Goal: Information Seeking & Learning: Learn about a topic

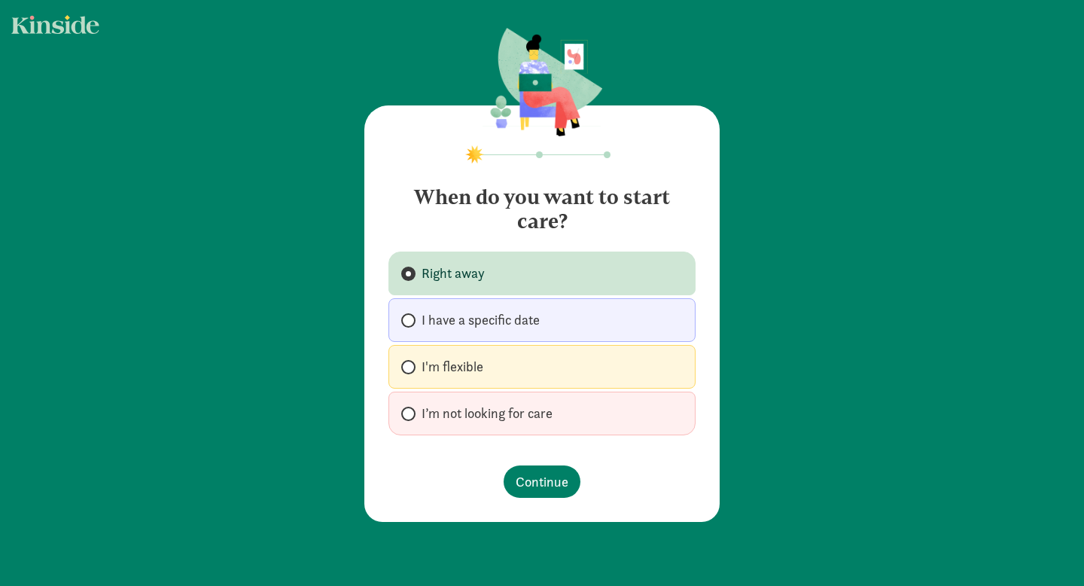
click at [554, 327] on label "I have a specific date" at bounding box center [541, 320] width 307 height 44
click at [411, 325] on input "I have a specific date" at bounding box center [406, 320] width 10 height 10
radio input "true"
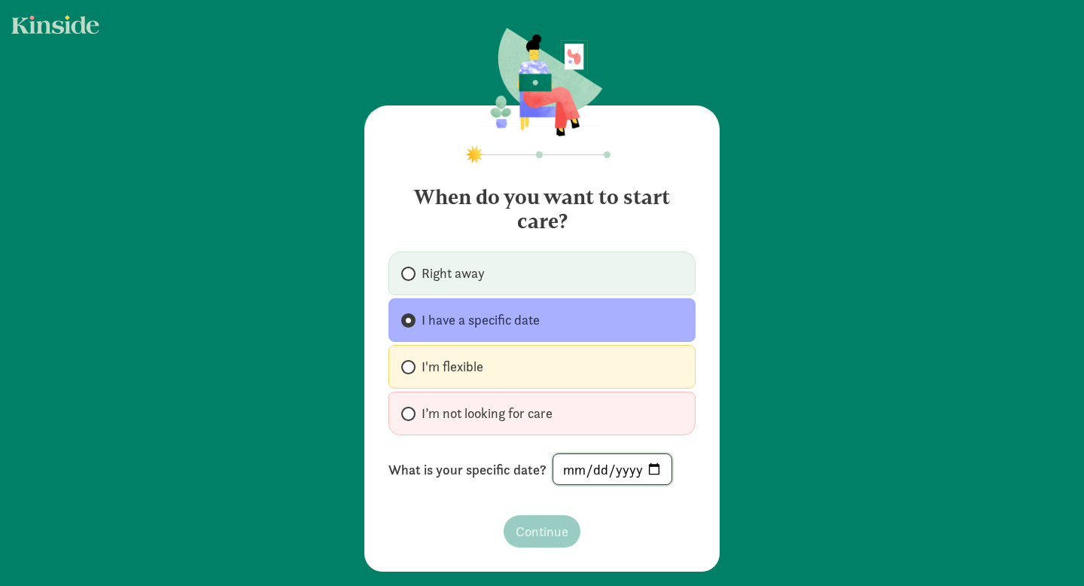
click at [646, 470] on input "date" at bounding box center [612, 469] width 118 height 30
type input "2026-06-01"
click at [557, 537] on span "Continue" at bounding box center [542, 531] width 53 height 20
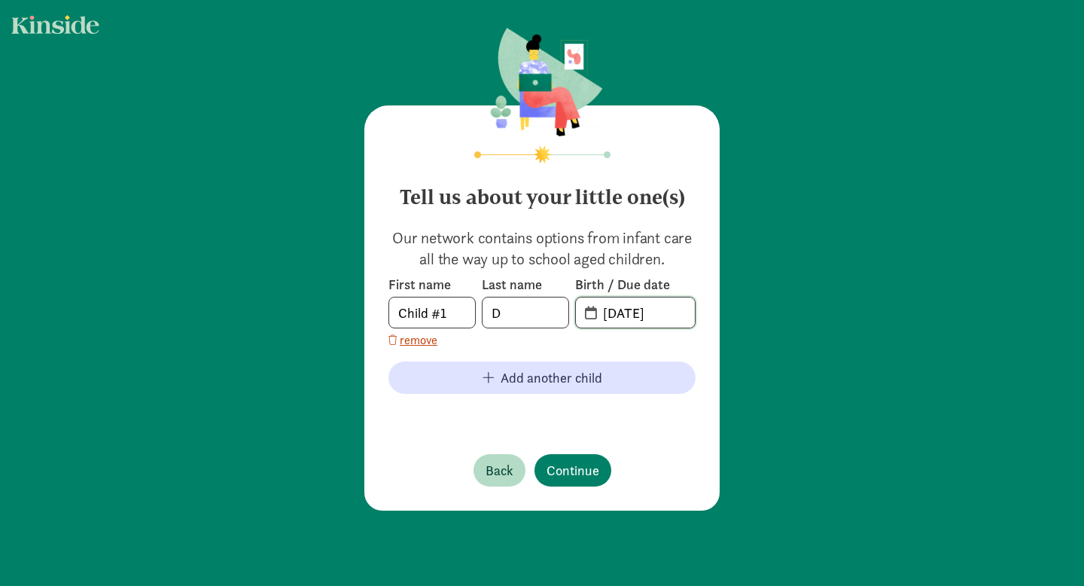
click at [594, 315] on input "09-04-2025" at bounding box center [644, 312] width 101 height 30
click at [622, 315] on input "09-04-2025" at bounding box center [644, 312] width 101 height 30
click at [590, 316] on span "20-25-0904" at bounding box center [635, 312] width 119 height 30
click at [637, 315] on input "20-25-0904" at bounding box center [644, 312] width 101 height 30
click at [686, 315] on input "20-25-0904" at bounding box center [644, 312] width 101 height 30
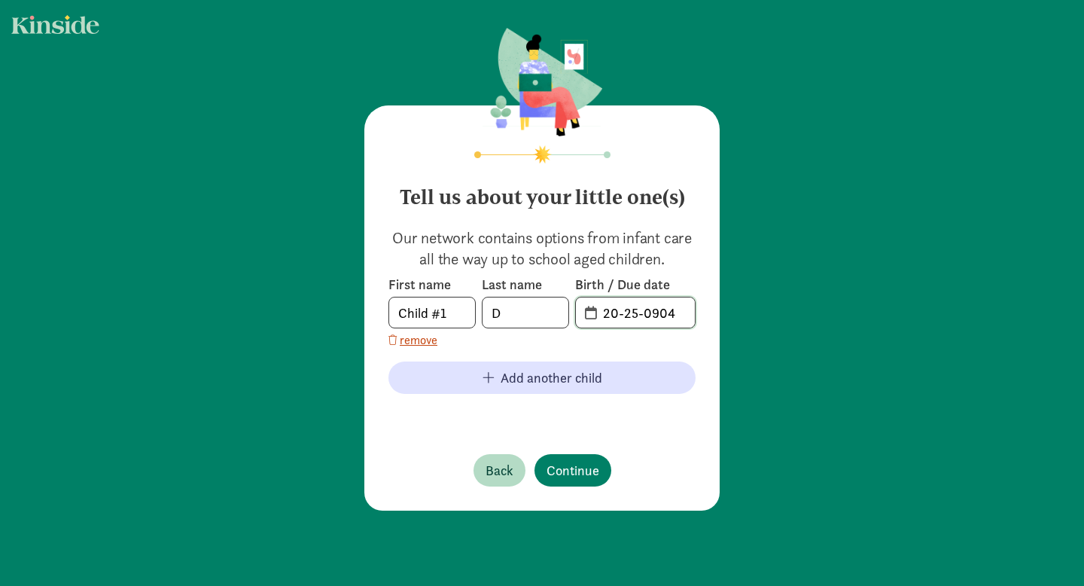
click at [627, 315] on input "20-25-0904" at bounding box center [644, 312] width 101 height 30
click at [613, 294] on div "Birth / Due date 20-25-0904" at bounding box center [635, 301] width 120 height 53
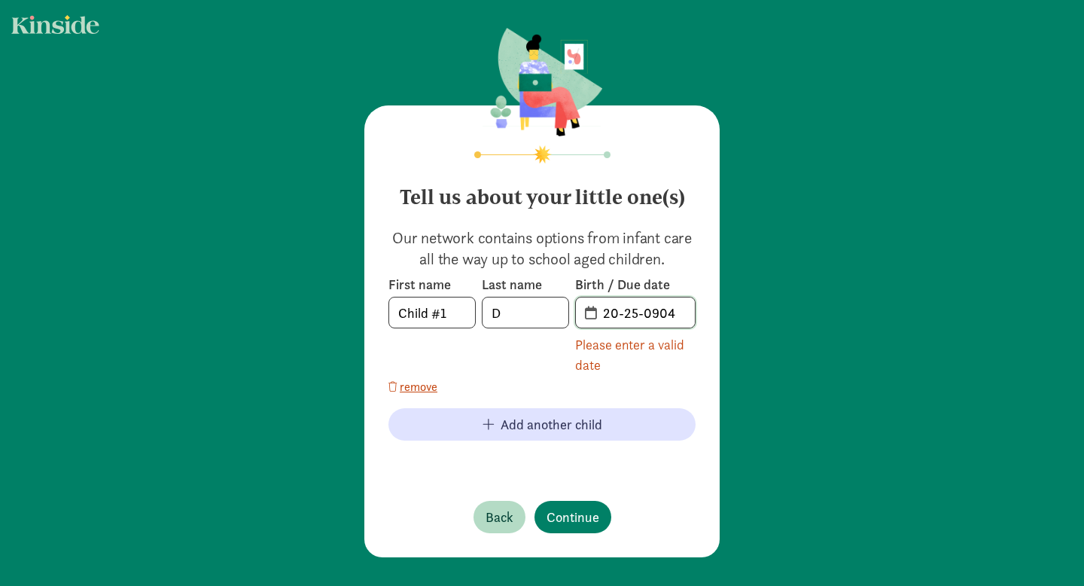
click at [621, 318] on input "20-25-0904" at bounding box center [644, 312] width 101 height 30
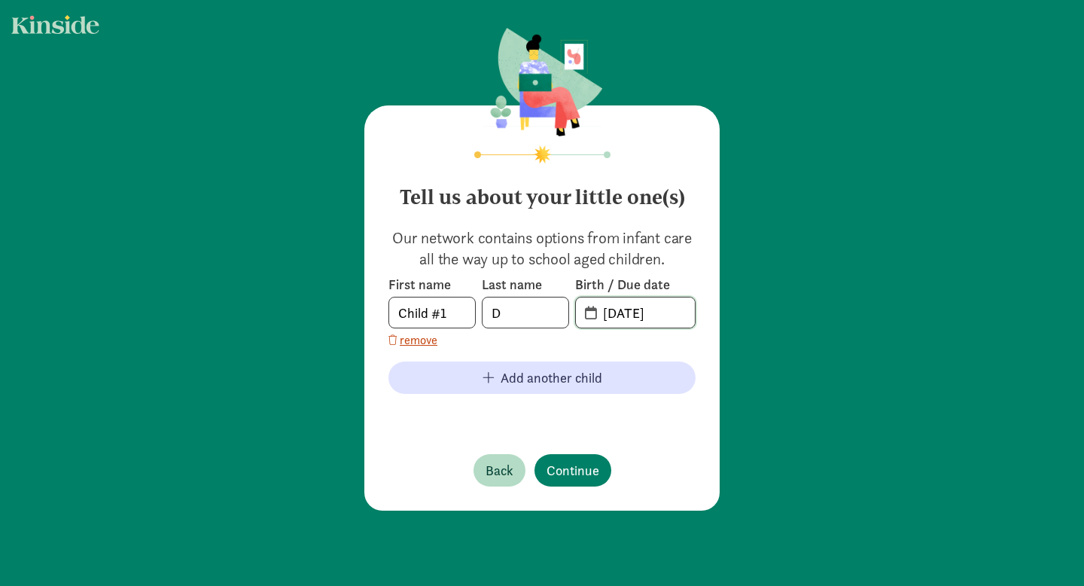
type input "01-12-2026"
click at [464, 320] on input "Child #1" at bounding box center [432, 312] width 86 height 30
click at [463, 320] on input "Child #1" at bounding box center [432, 312] width 86 height 30
type input "Graham"
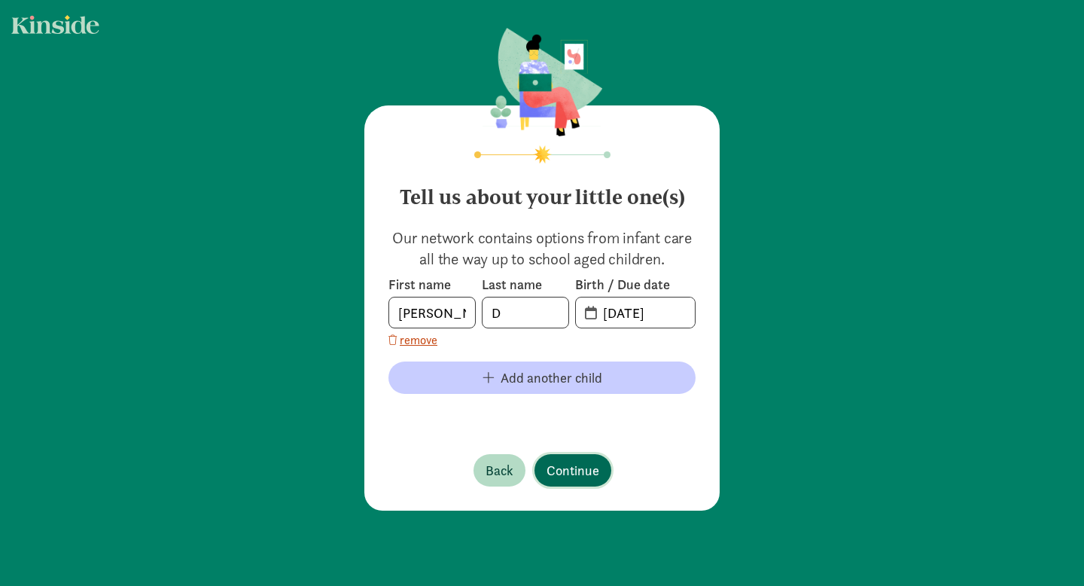
drag, startPoint x: 576, startPoint y: 469, endPoint x: 546, endPoint y: 388, distance: 86.9
click at [572, 452] on footer "Back Continue" at bounding box center [541, 470] width 307 height 56
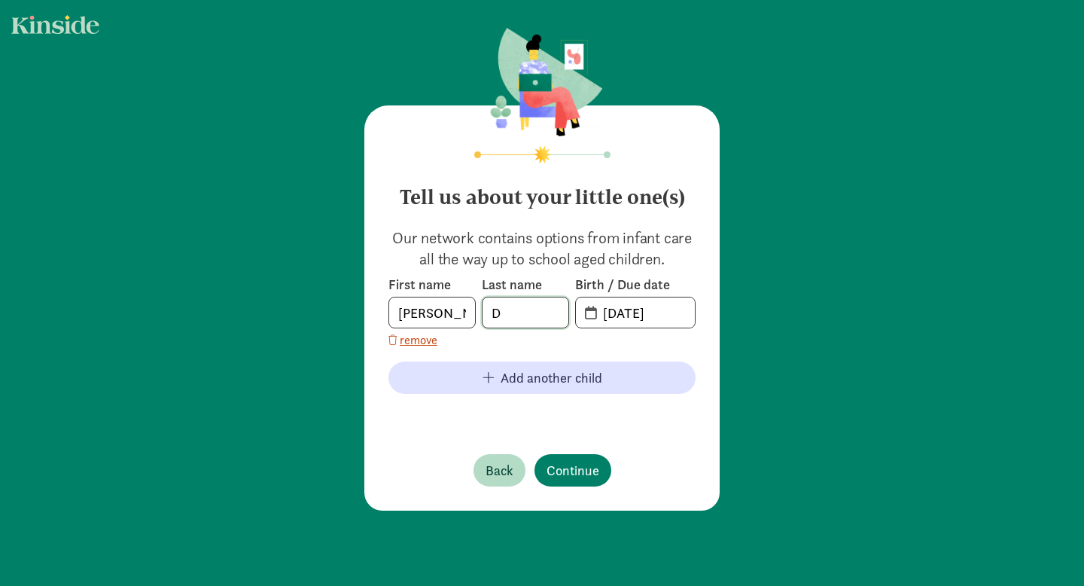
click at [530, 321] on input "D" at bounding box center [525, 312] width 86 height 30
type input "Davis"
click at [576, 468] on div "Tell us about your little one(s) Our network contains options from infant care …" at bounding box center [541, 307] width 355 height 405
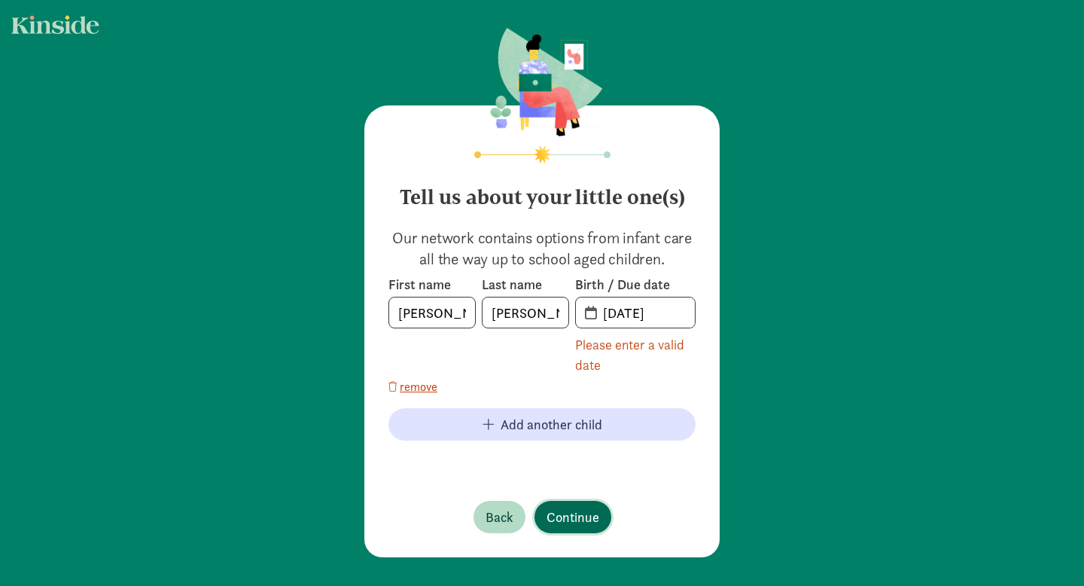
click at [584, 515] on span "Continue" at bounding box center [572, 516] width 53 height 20
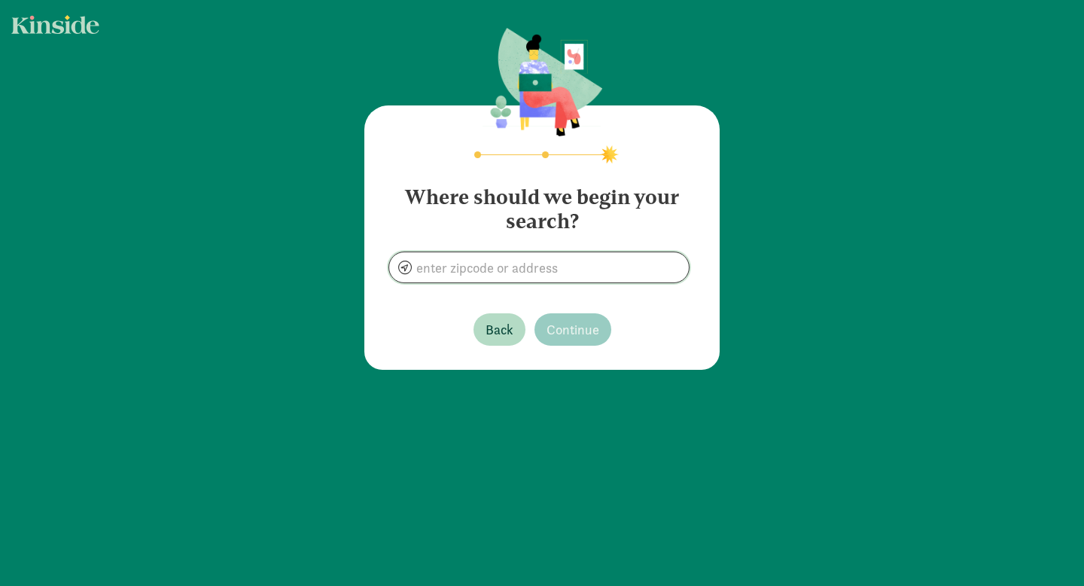
click at [605, 272] on input at bounding box center [539, 267] width 300 height 30
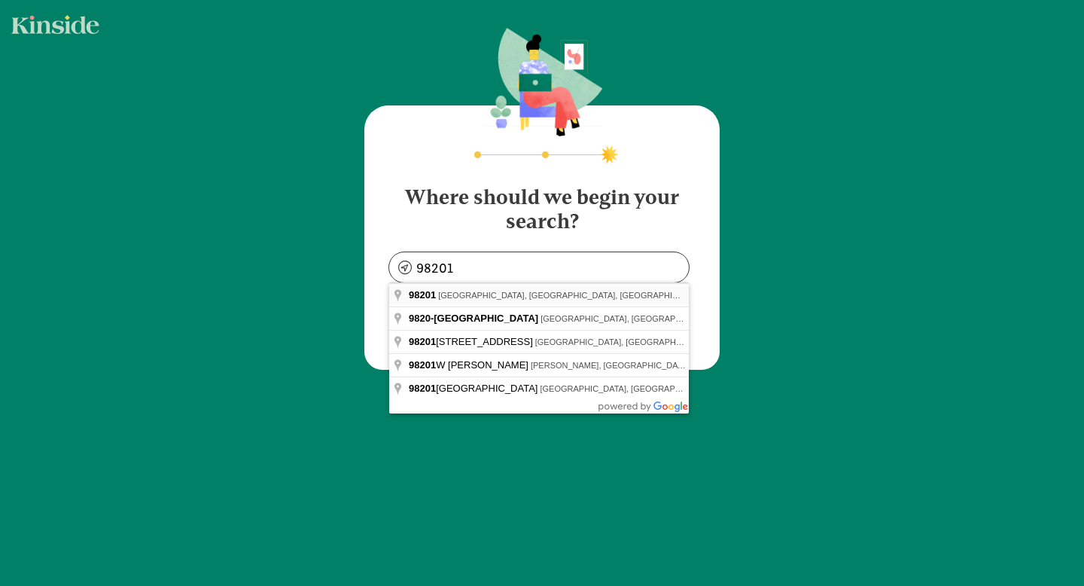
type input "Everett, WA 98201, USA"
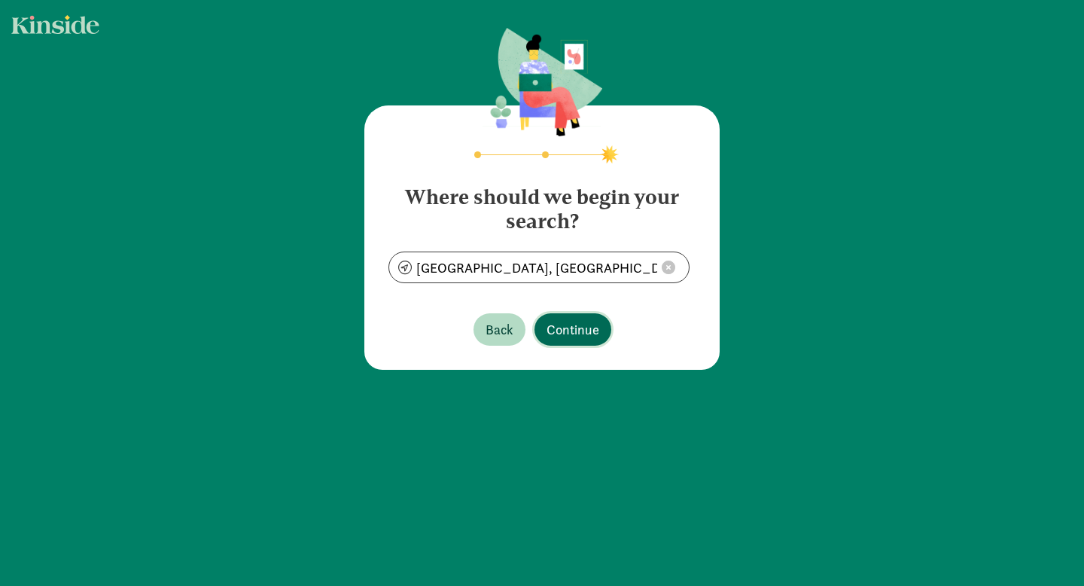
click at [583, 337] on span "Continue" at bounding box center [572, 329] width 53 height 20
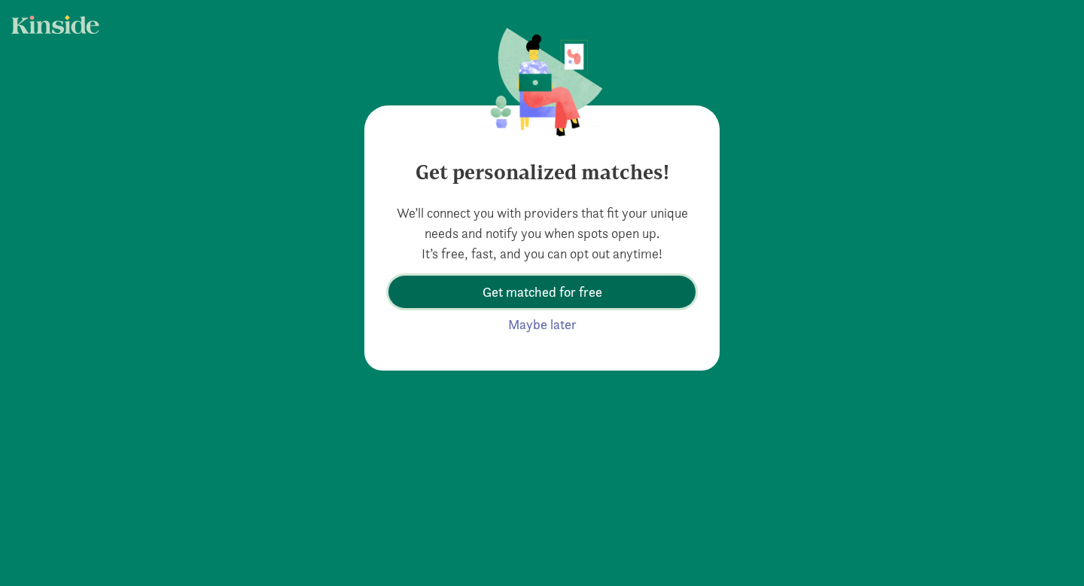
click at [591, 296] on span "Get matched for free" at bounding box center [542, 291] width 120 height 20
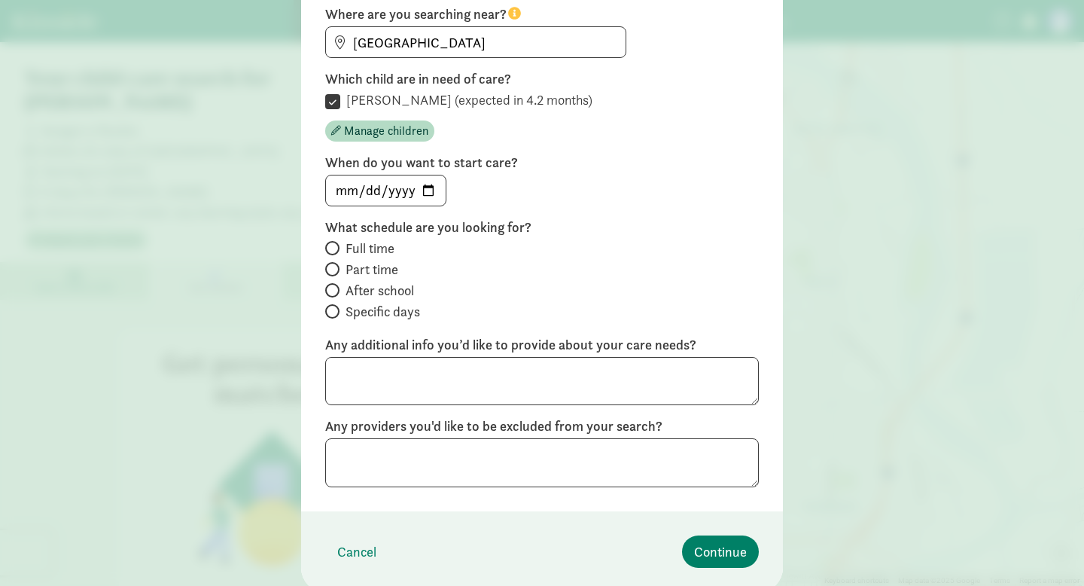
scroll to position [181, 0]
click at [331, 247] on input "Full time" at bounding box center [330, 247] width 10 height 10
radio input "true"
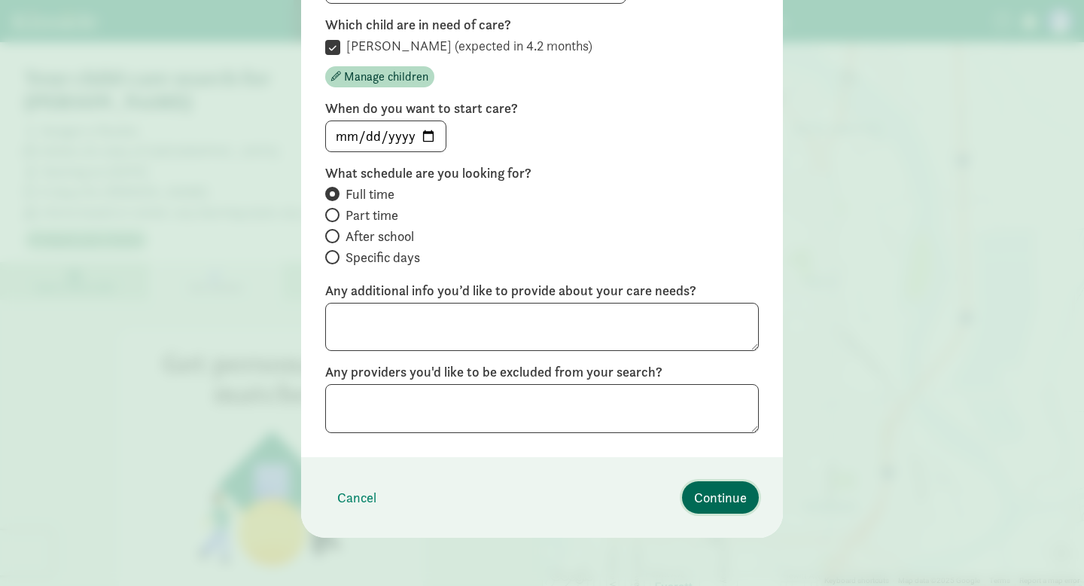
click at [707, 509] on button "Continue" at bounding box center [720, 497] width 77 height 32
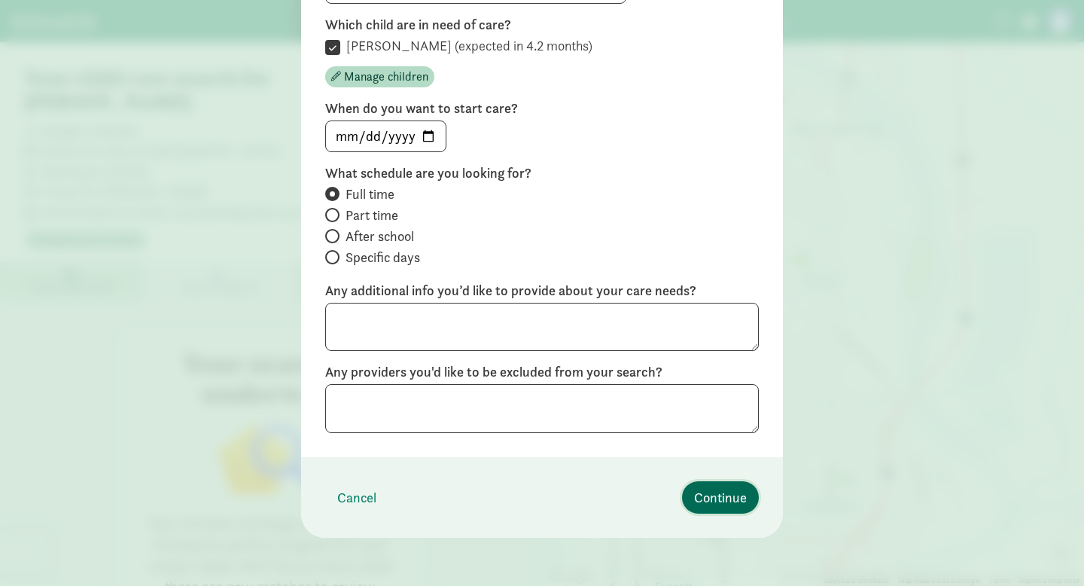
scroll to position [31, 0]
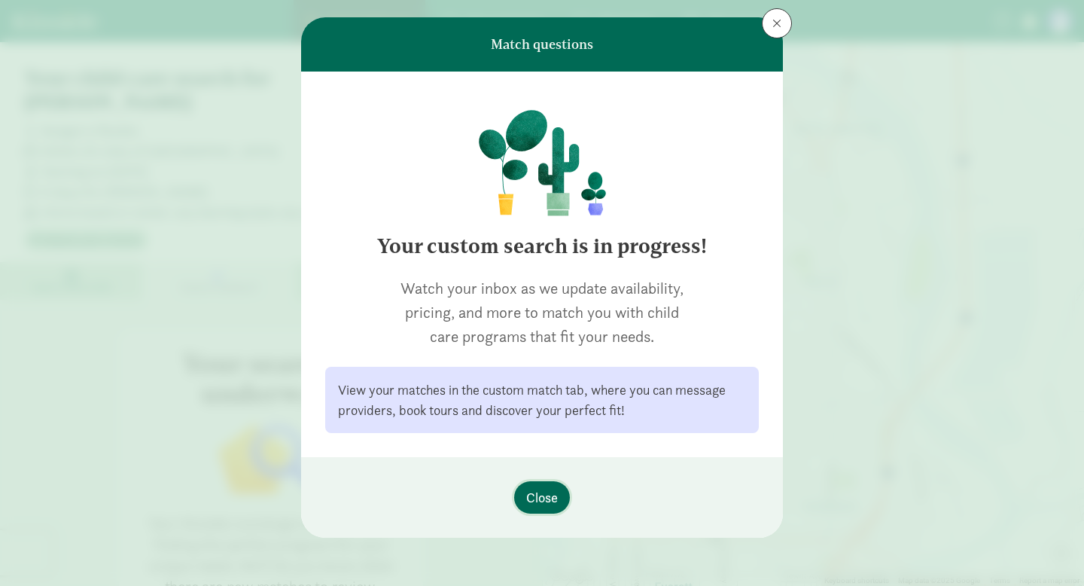
click at [543, 499] on span "Close" at bounding box center [542, 497] width 32 height 20
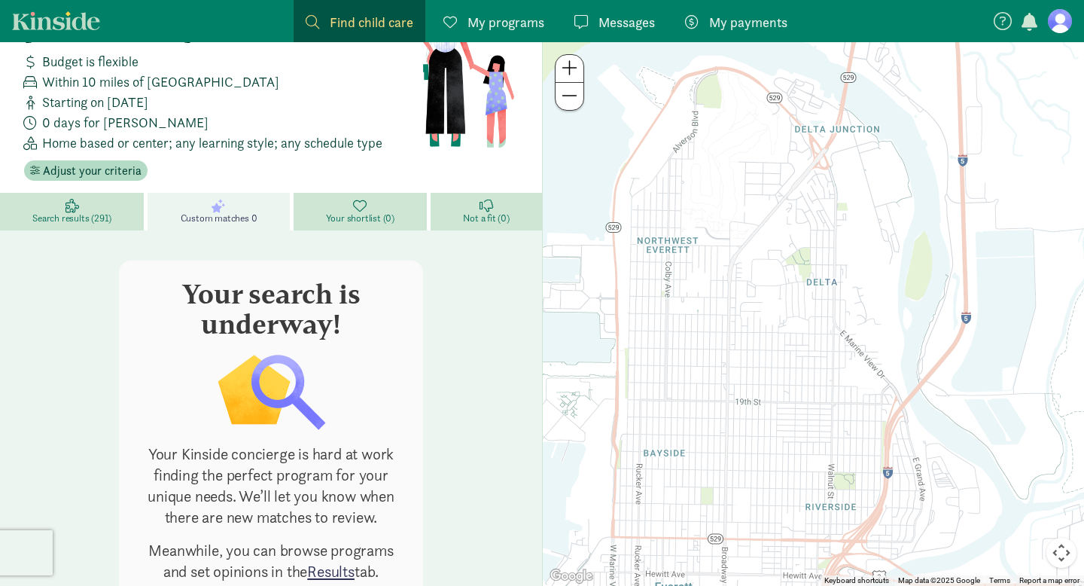
scroll to position [107, 0]
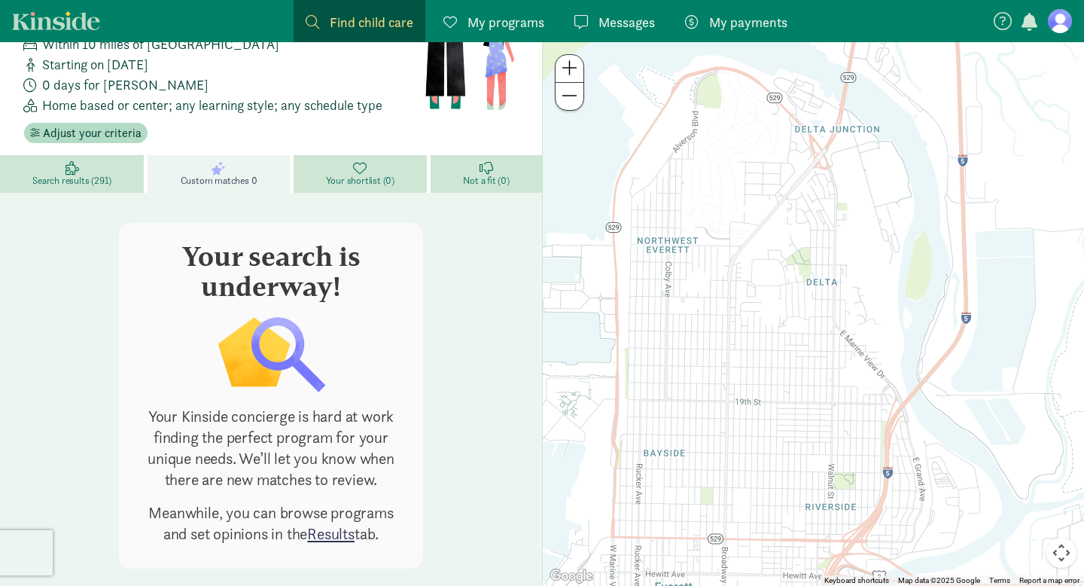
click at [322, 523] on link "Results" at bounding box center [330, 533] width 47 height 20
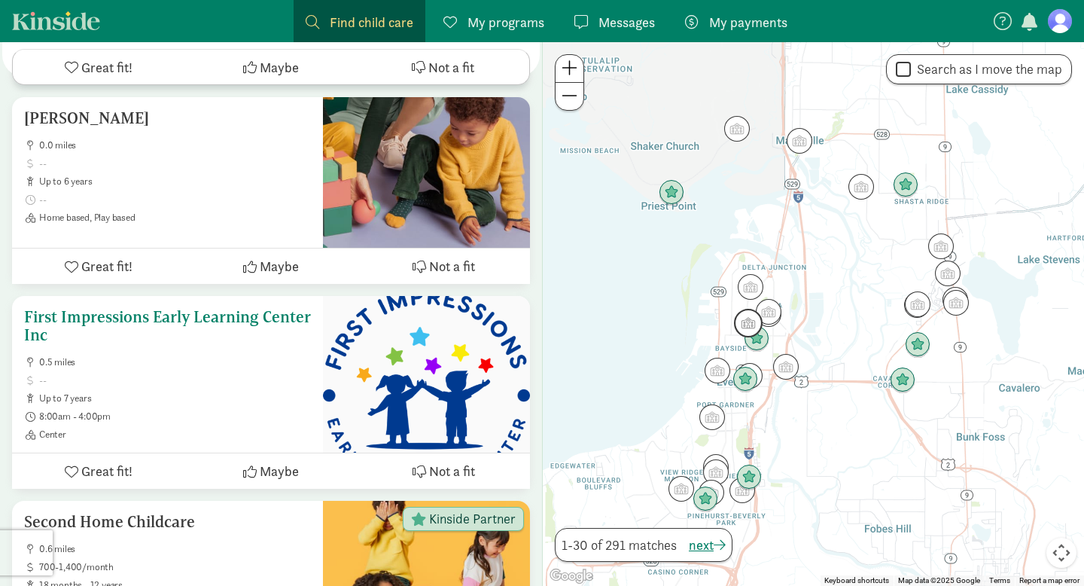
scroll to position [460, 0]
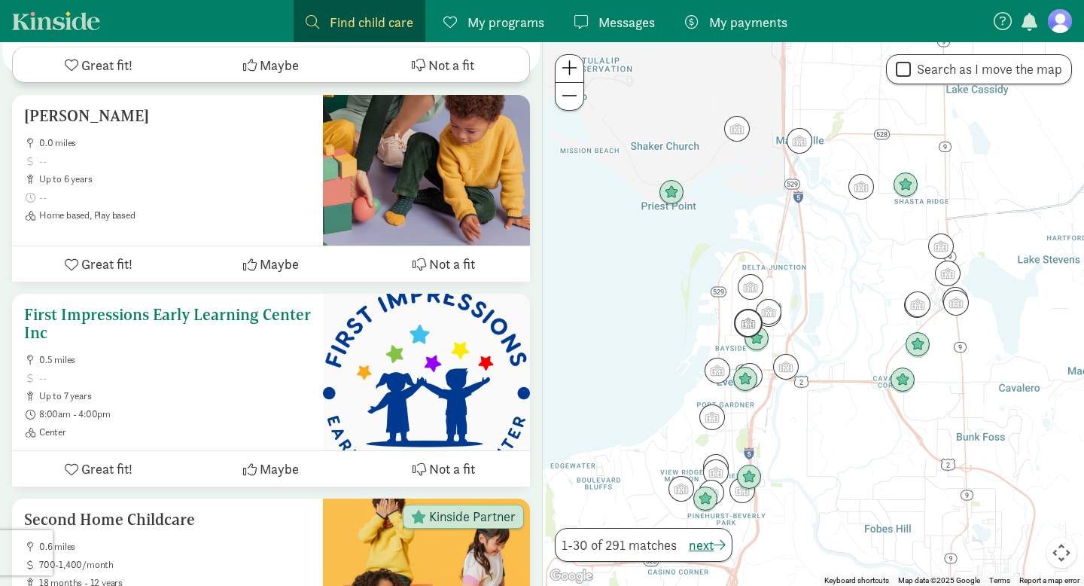
click at [227, 306] on h5 "First Impressions Early Learning Center Inc" at bounding box center [167, 324] width 287 height 36
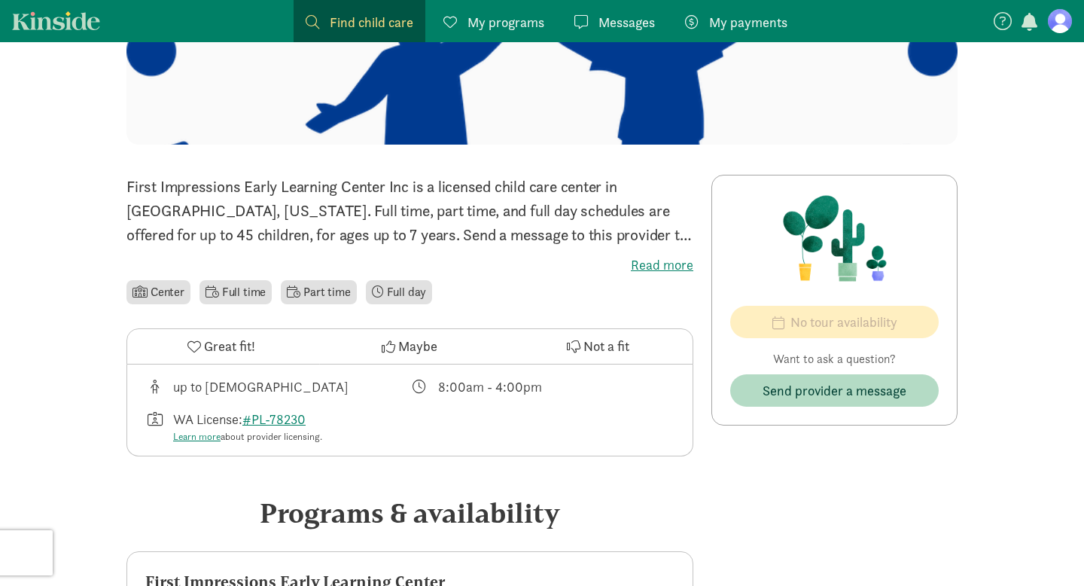
scroll to position [220, 0]
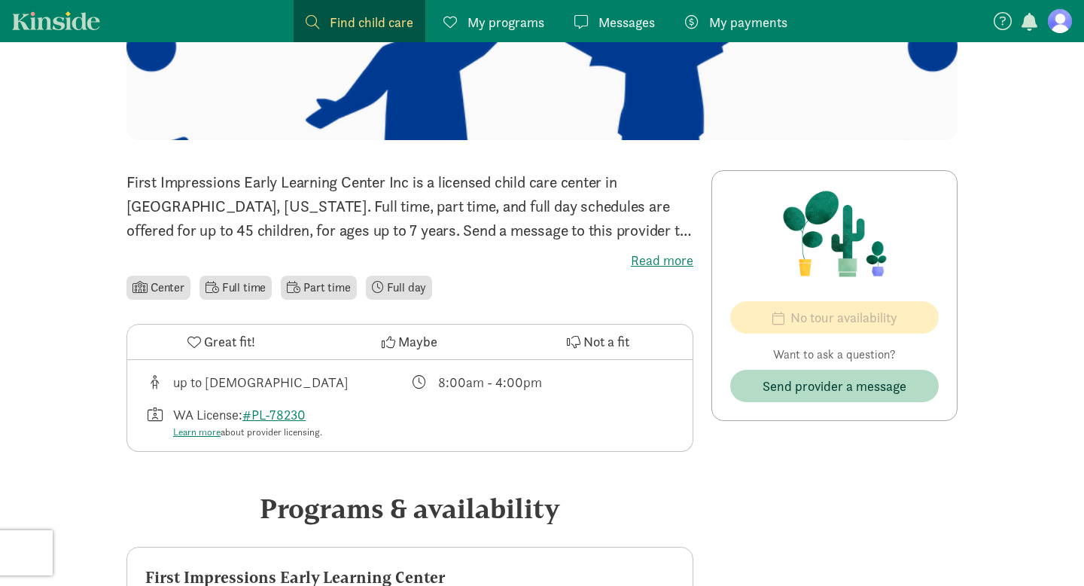
click at [220, 337] on span "Great fit!" at bounding box center [229, 341] width 51 height 20
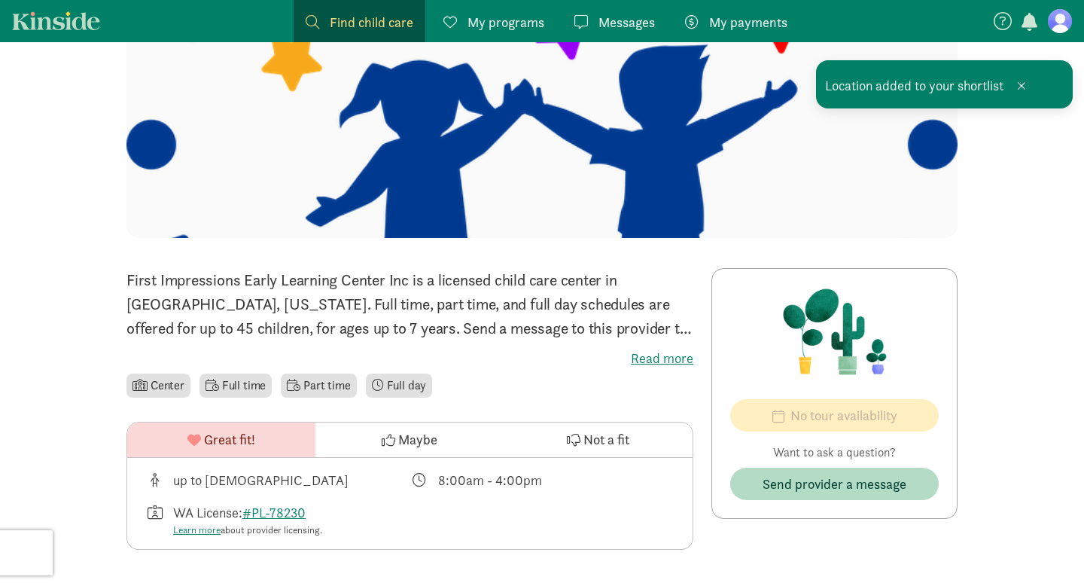
scroll to position [0, 0]
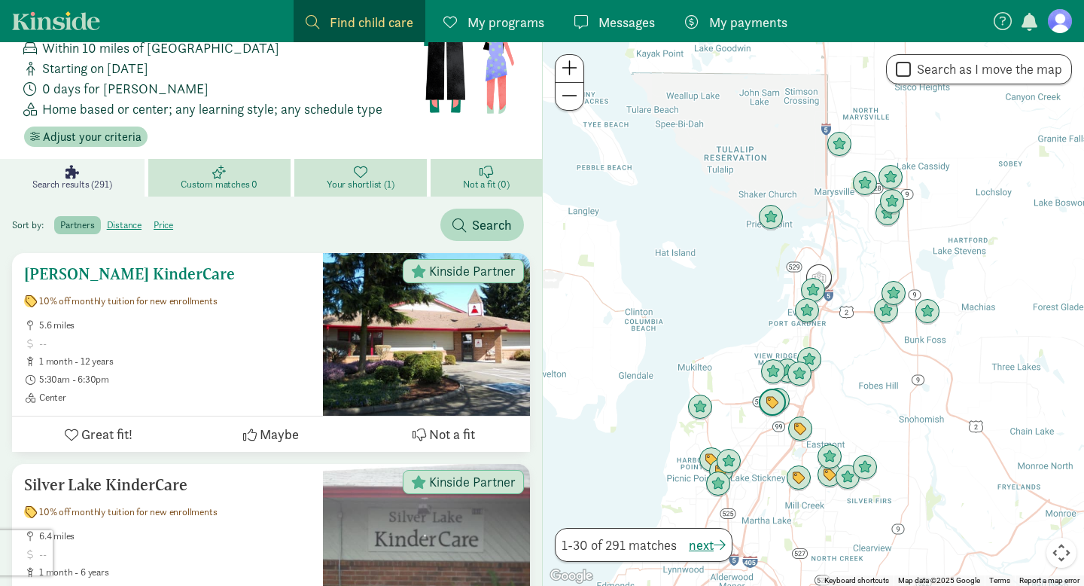
scroll to position [104, 0]
click at [112, 423] on span "Great fit!" at bounding box center [106, 433] width 51 height 20
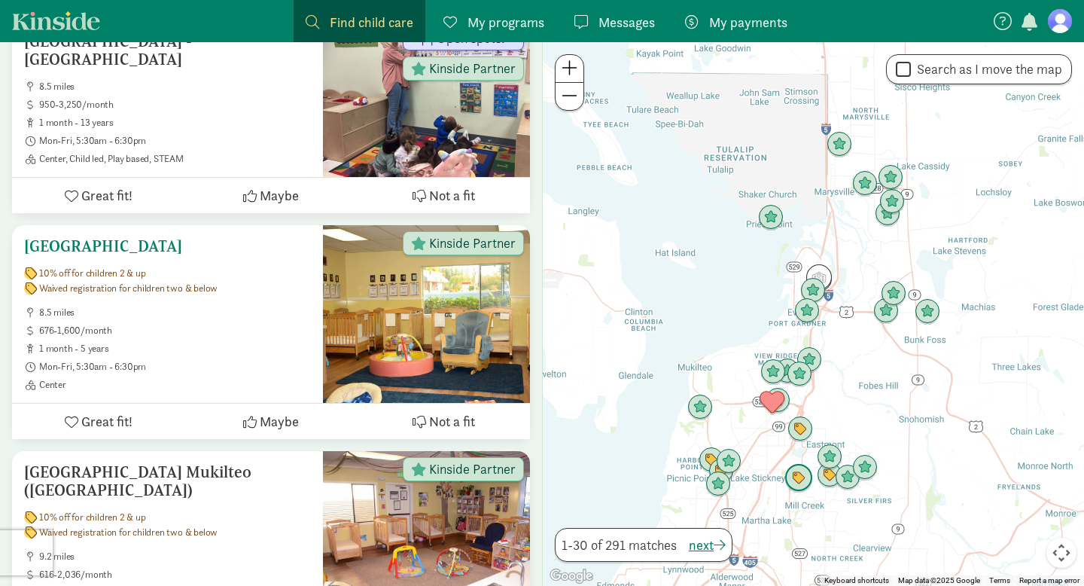
scroll to position [1657, 0]
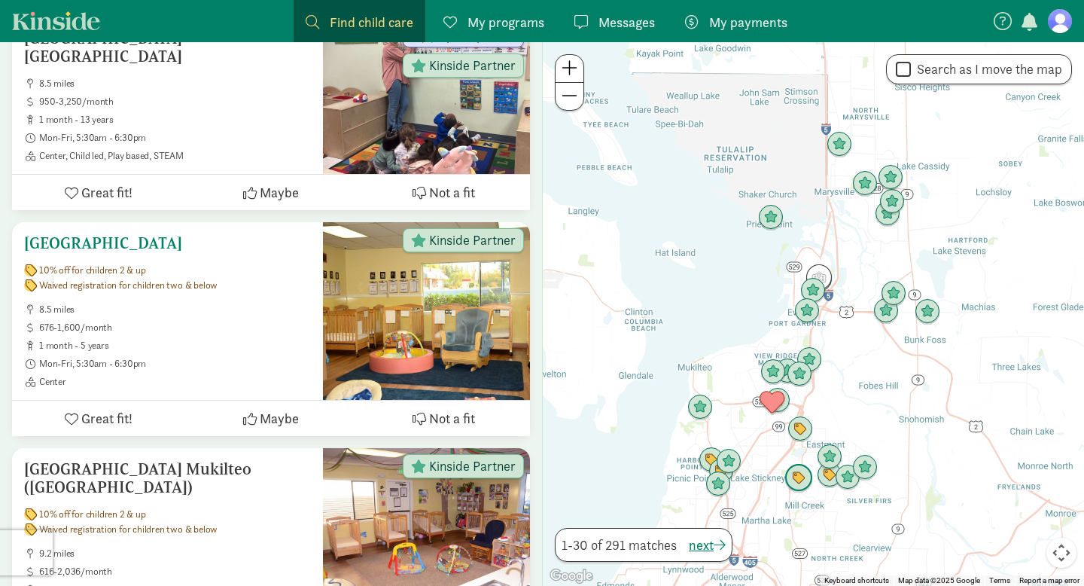
click at [201, 321] on span "676-1,600/month" at bounding box center [175, 327] width 272 height 12
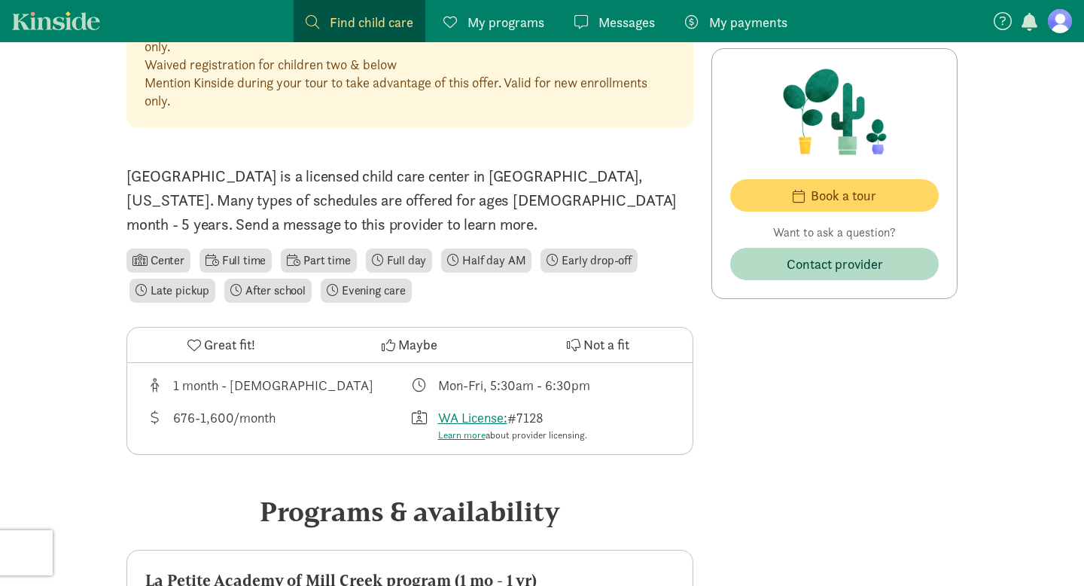
scroll to position [448, 0]
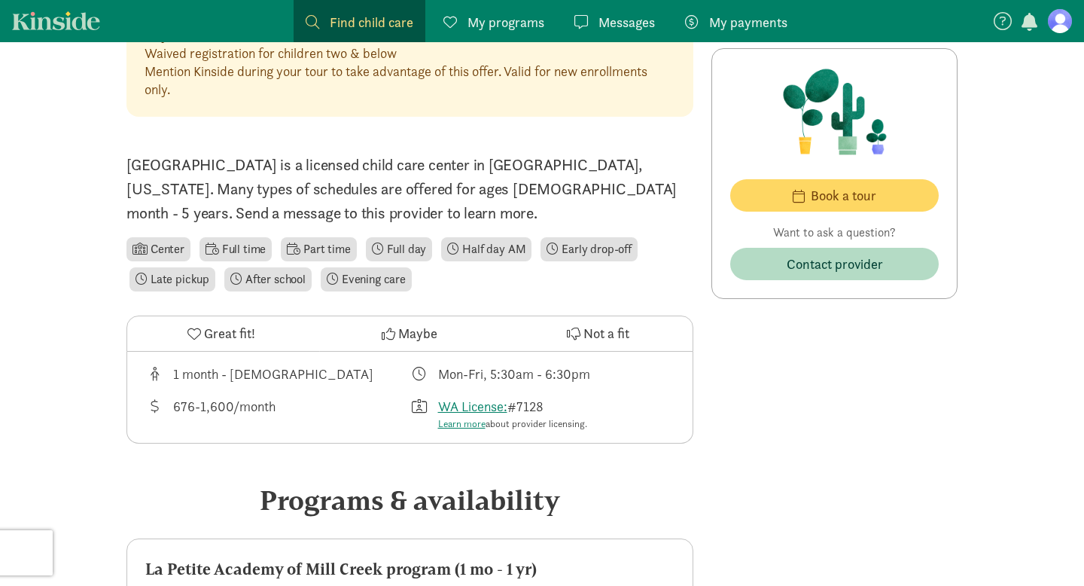
click at [406, 325] on span "Maybe" at bounding box center [417, 333] width 39 height 20
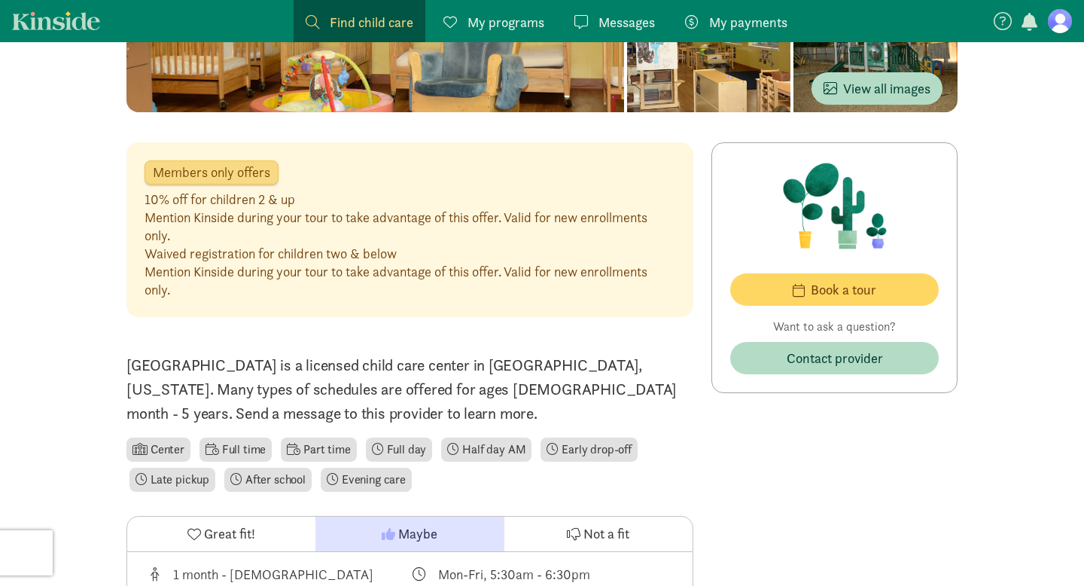
scroll to position [0, 0]
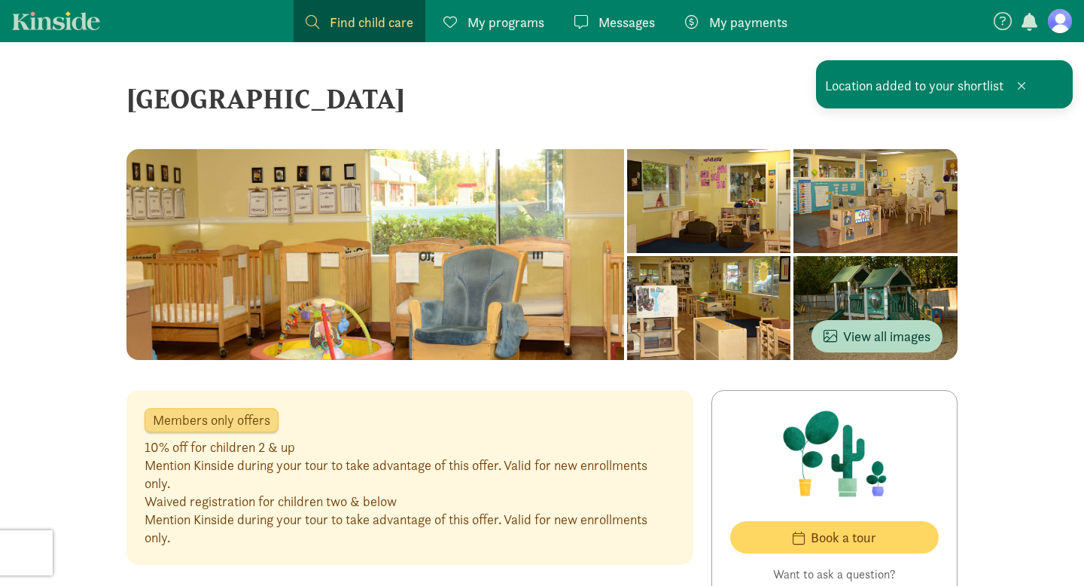
click at [342, 19] on span "Find child care" at bounding box center [372, 22] width 84 height 20
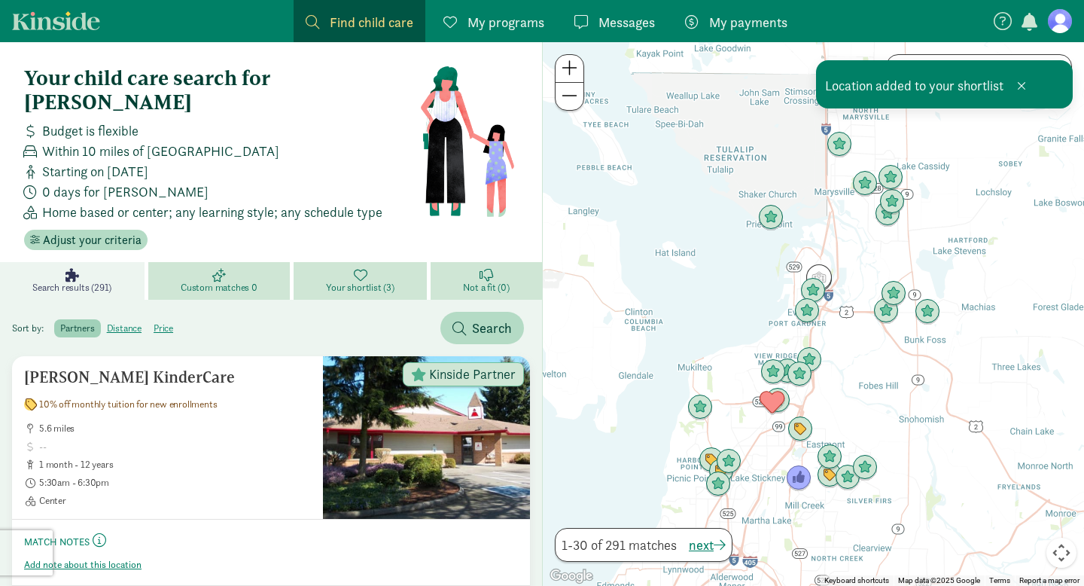
click at [1065, 30] on figure at bounding box center [1060, 21] width 24 height 24
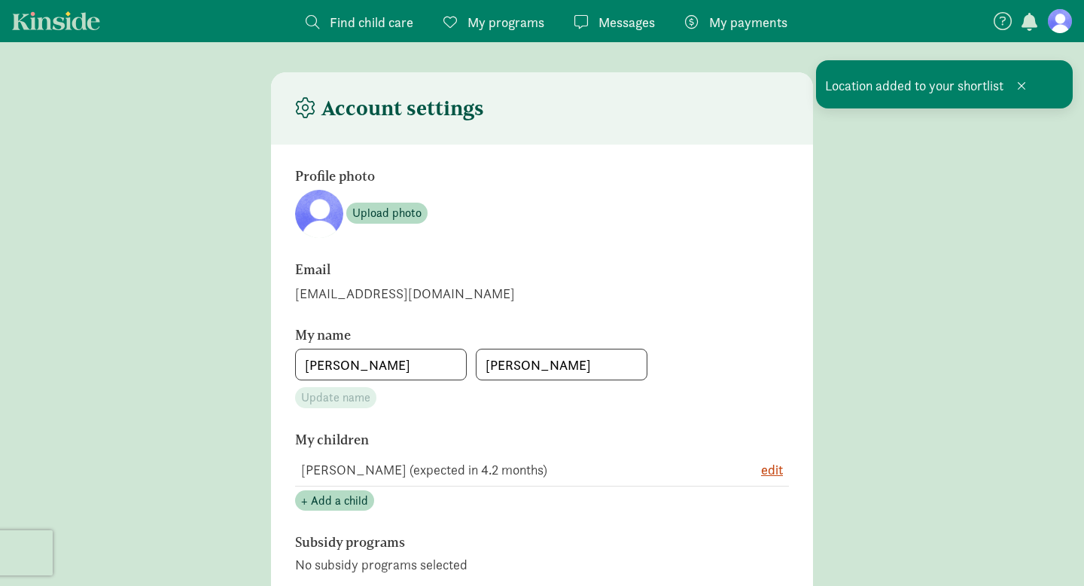
click at [491, 29] on span "My programs" at bounding box center [505, 22] width 77 height 20
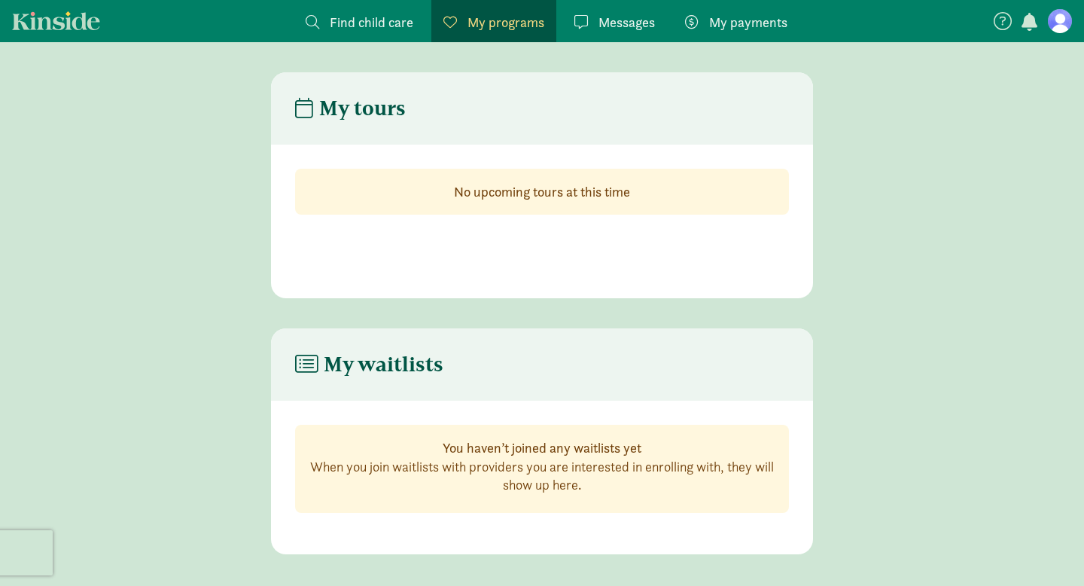
click at [368, 20] on span "Find child care" at bounding box center [372, 22] width 84 height 20
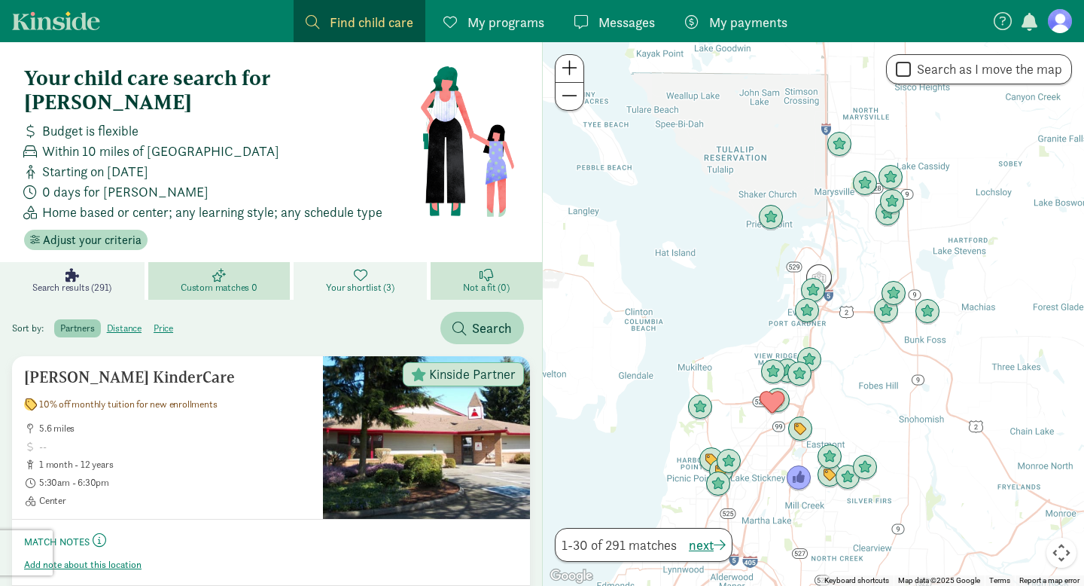
click at [366, 268] on icon at bounding box center [361, 275] width 14 height 14
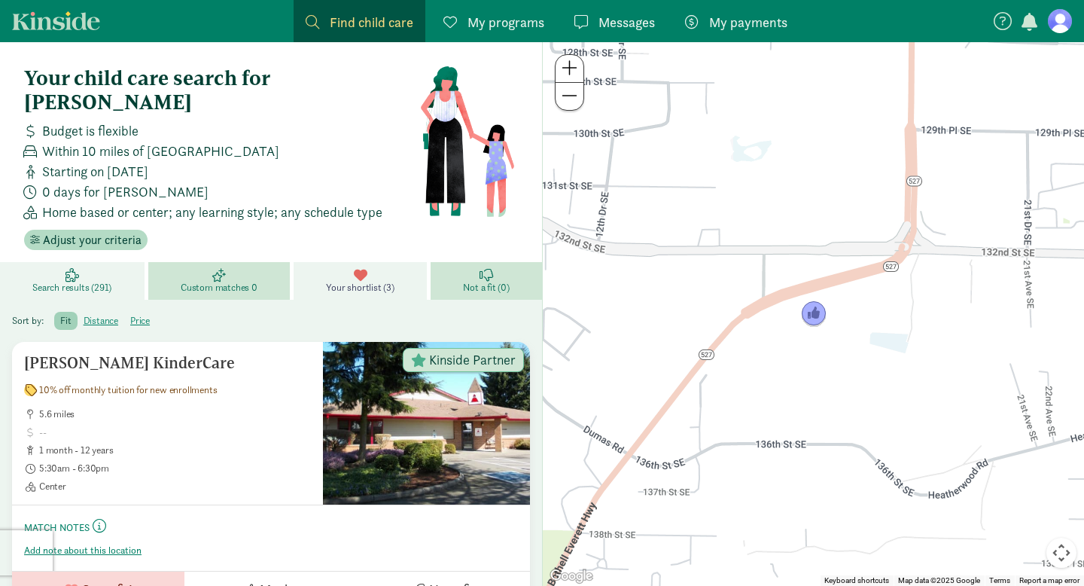
click at [114, 262] on link "Search results (291)" at bounding box center [74, 281] width 148 height 38
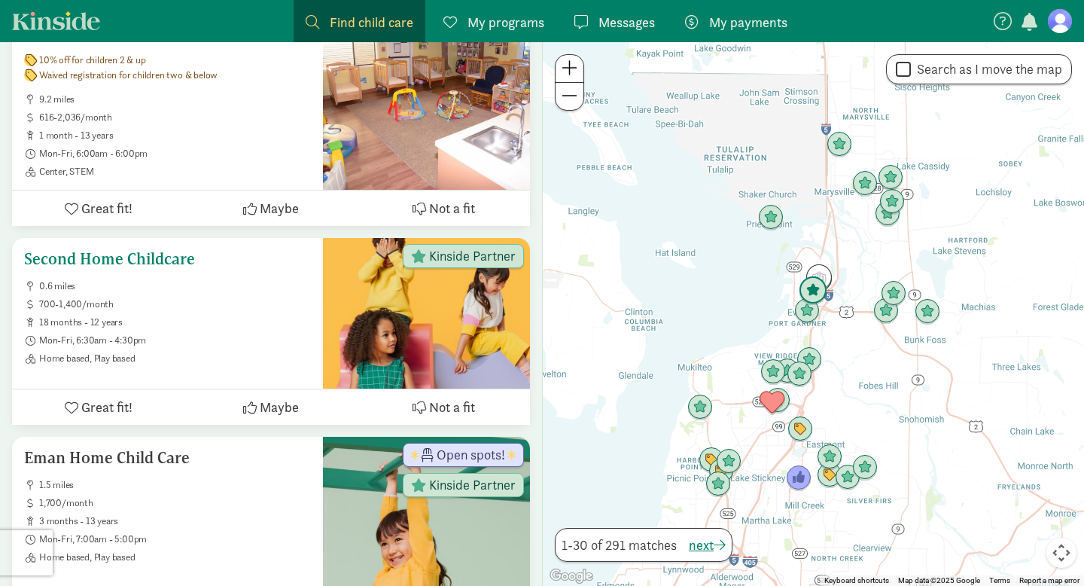
scroll to position [2180, 0]
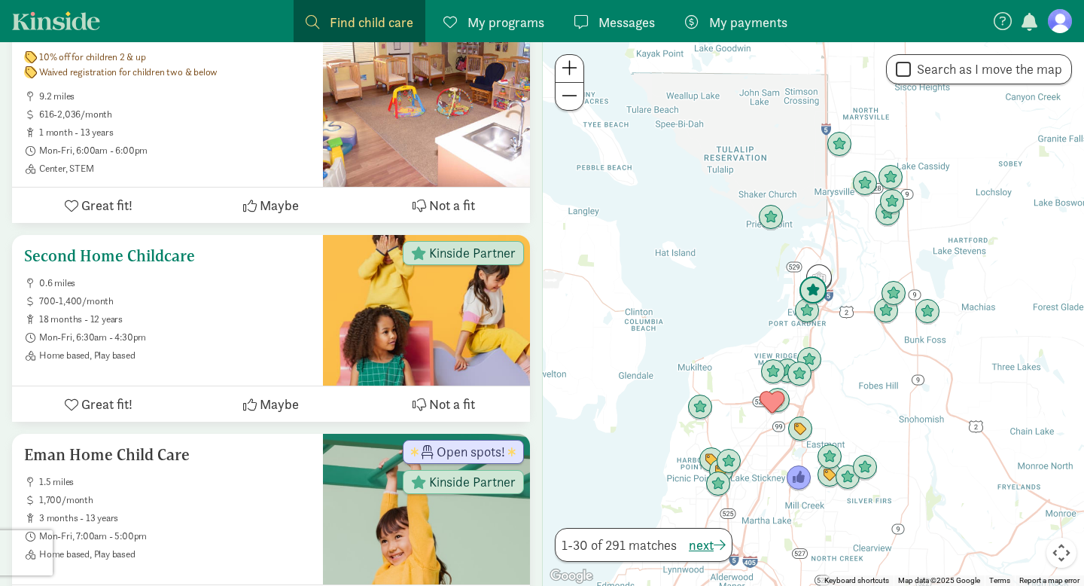
click at [284, 394] on span "Maybe" at bounding box center [279, 404] width 39 height 20
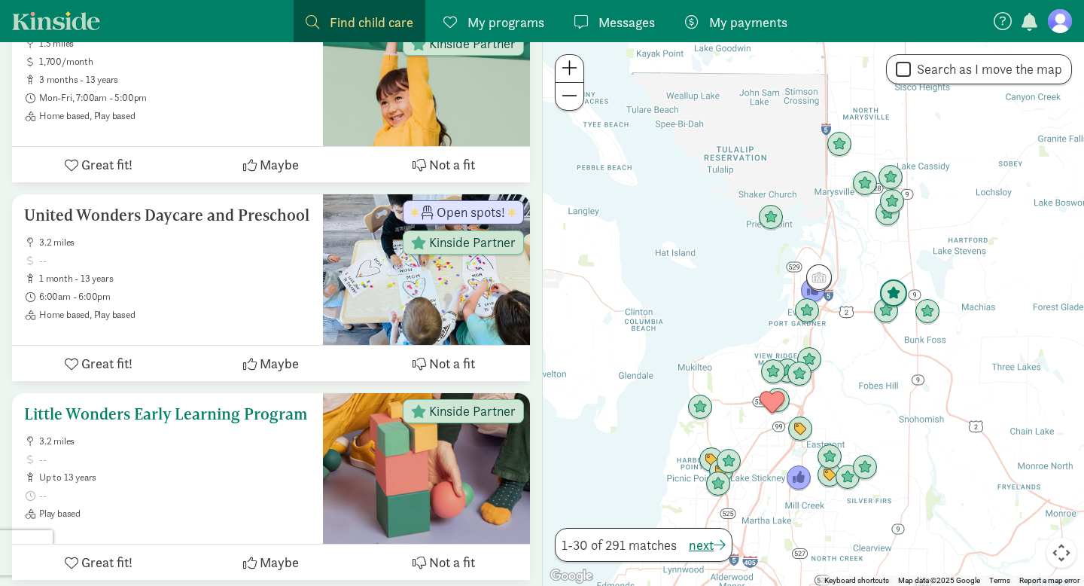
scroll to position [2681, 0]
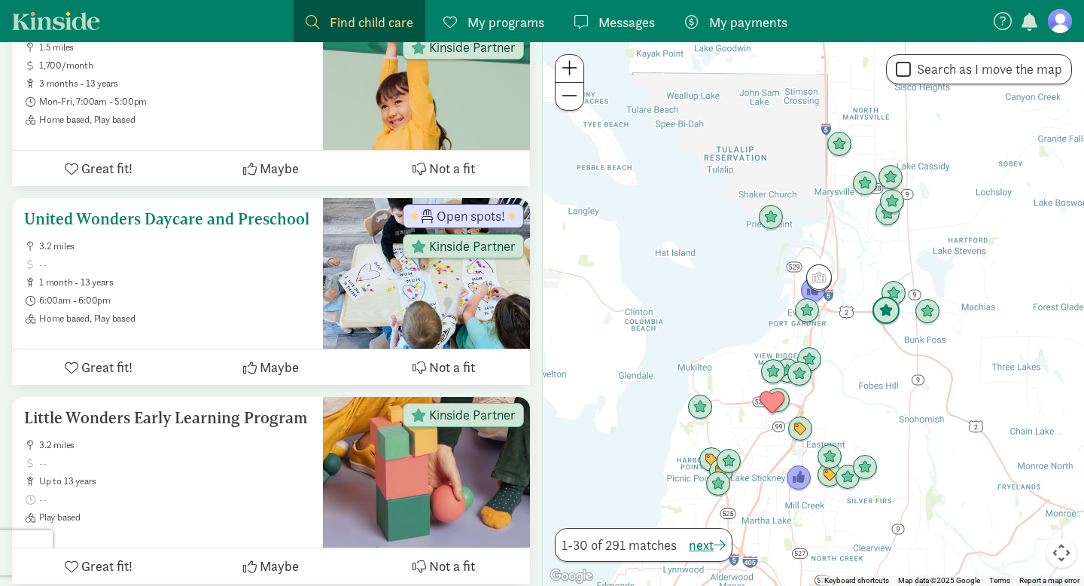
click at [234, 294] on span "6:00am - 6:00pm" at bounding box center [175, 300] width 272 height 12
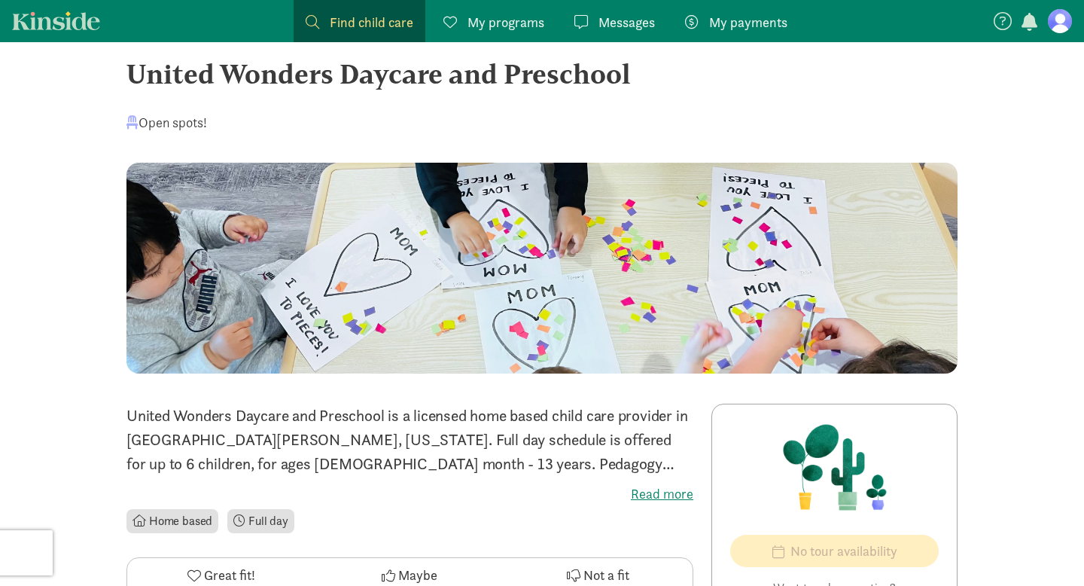
scroll to position [31, 0]
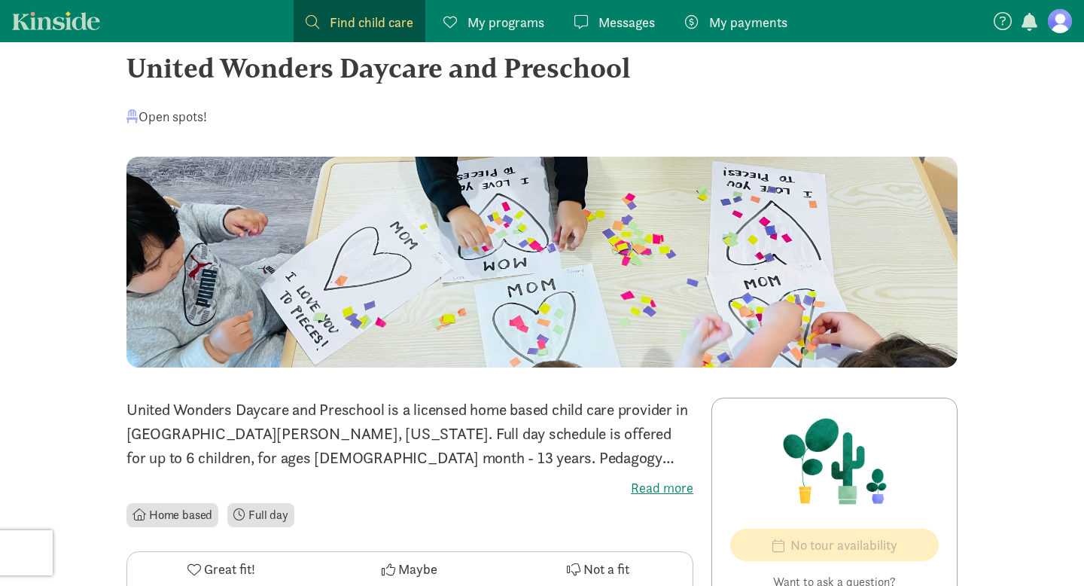
click at [640, 487] on label "Read more" at bounding box center [409, 488] width 567 height 18
click at [0, 0] on input "Read more" at bounding box center [0, 0] width 0 height 0
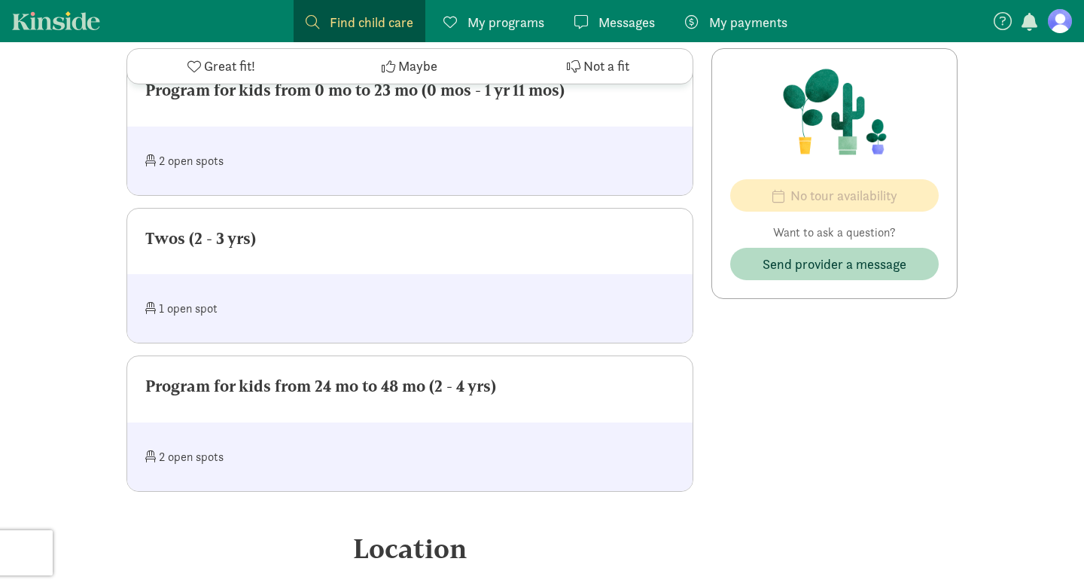
scroll to position [0, 0]
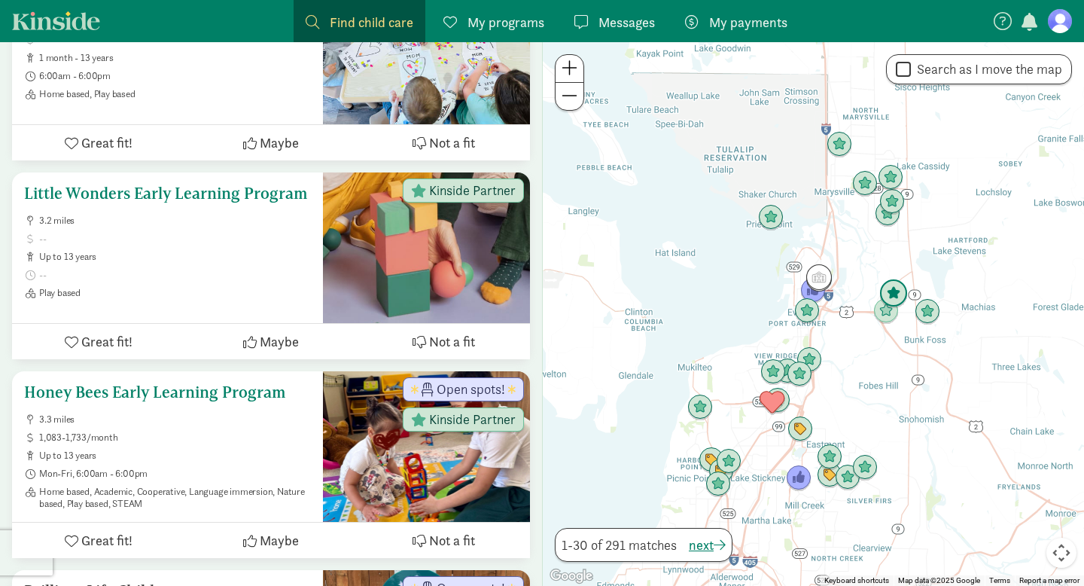
scroll to position [2906, 0]
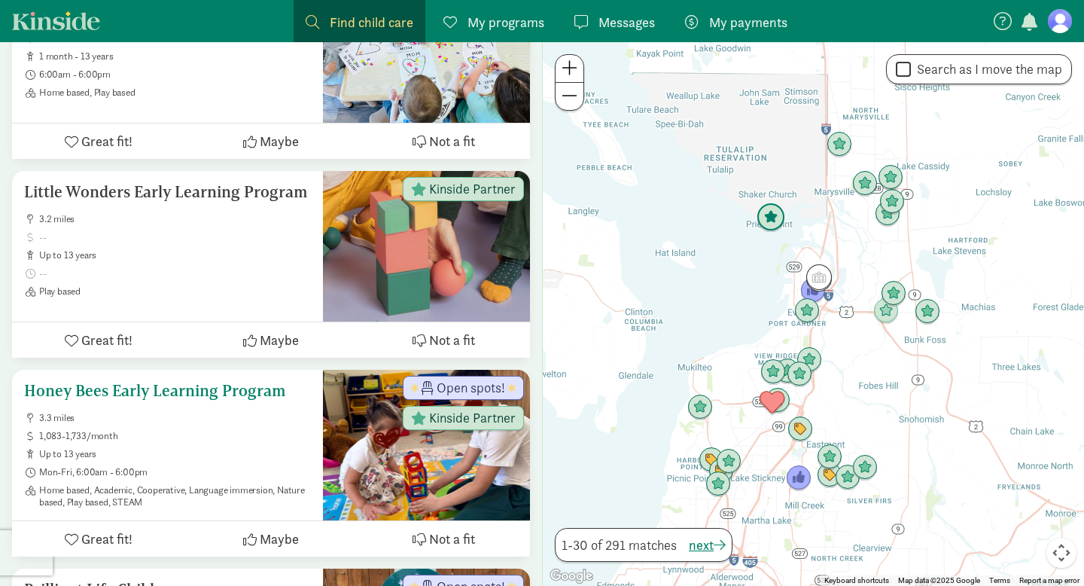
click at [208, 382] on div "Honey Bees Early Learning Program 3.3 miles 1,083-1,733/month up to 13 years Mo…" at bounding box center [167, 445] width 287 height 126
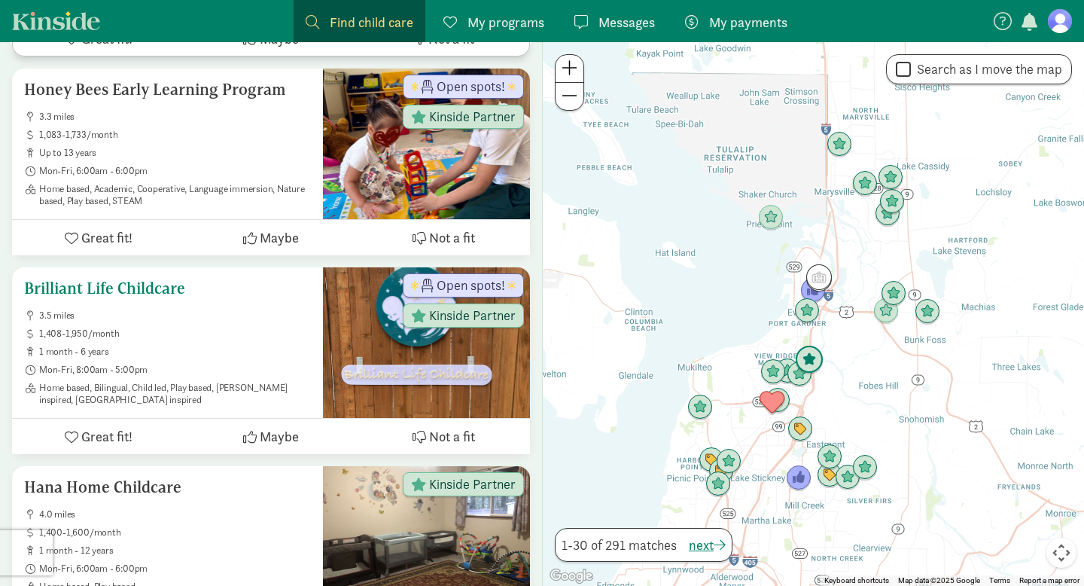
scroll to position [3214, 0]
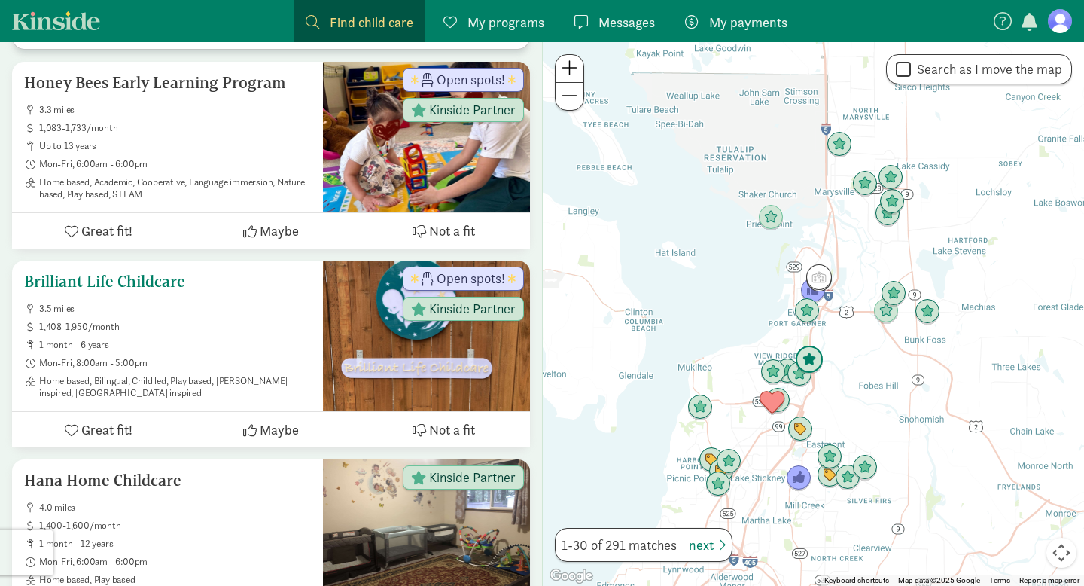
click at [401, 312] on div at bounding box center [426, 335] width 207 height 151
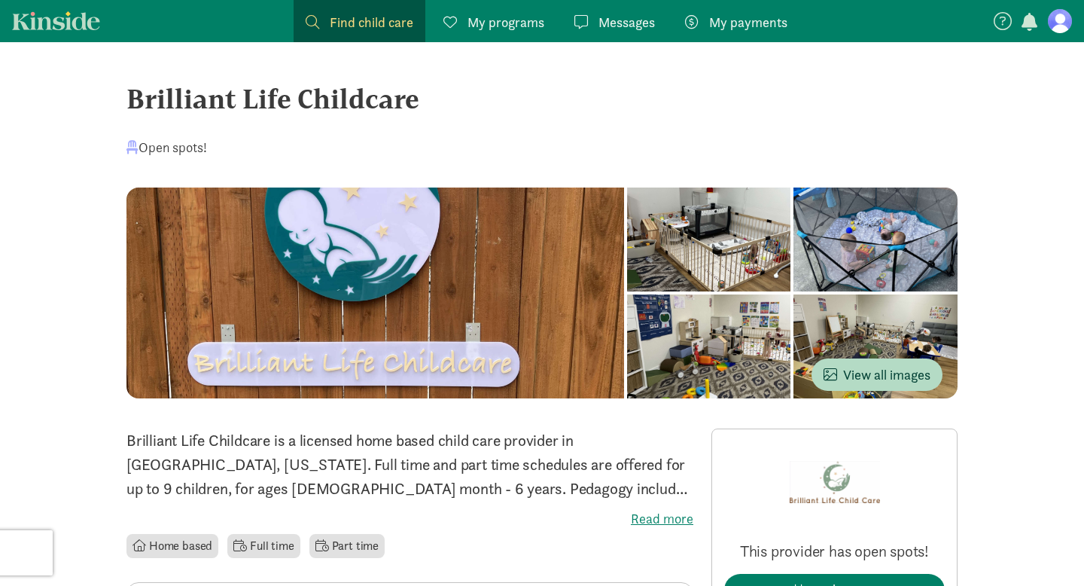
click at [673, 264] on div at bounding box center [709, 239] width 164 height 104
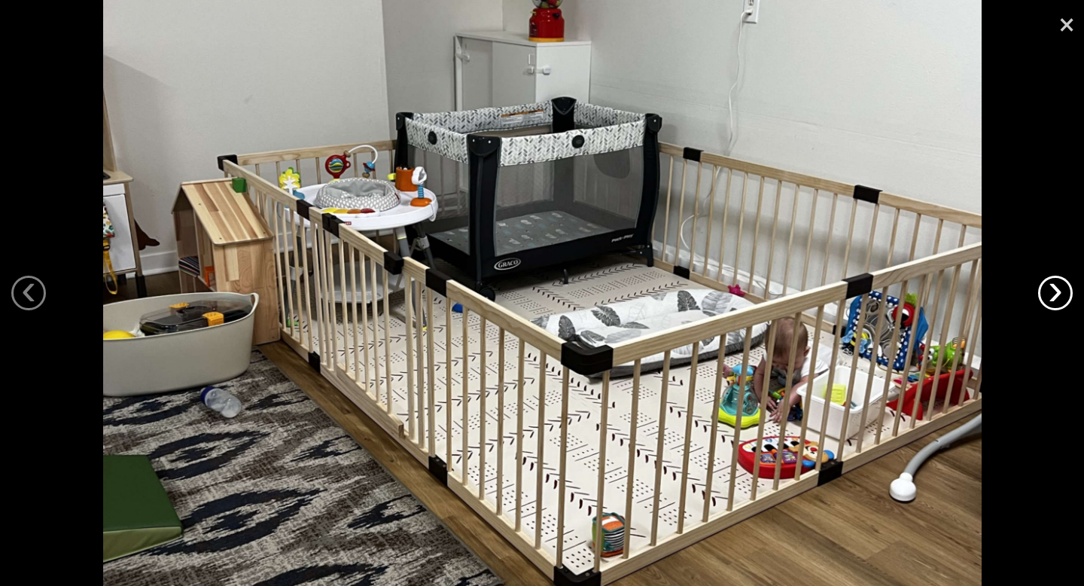
click at [1051, 294] on link "›" at bounding box center [1055, 292] width 35 height 35
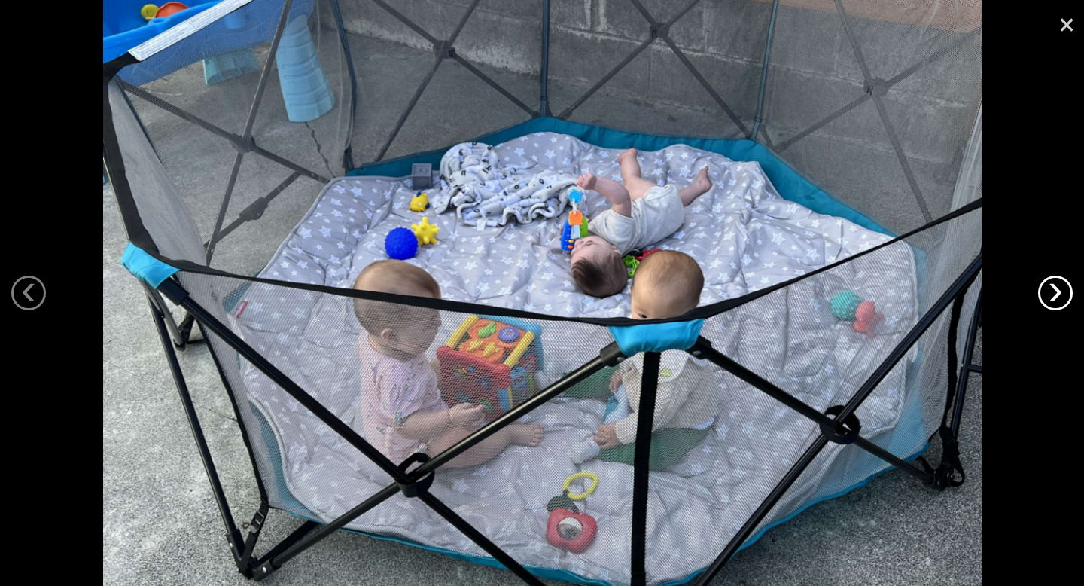
click at [1051, 294] on link "›" at bounding box center [1055, 292] width 35 height 35
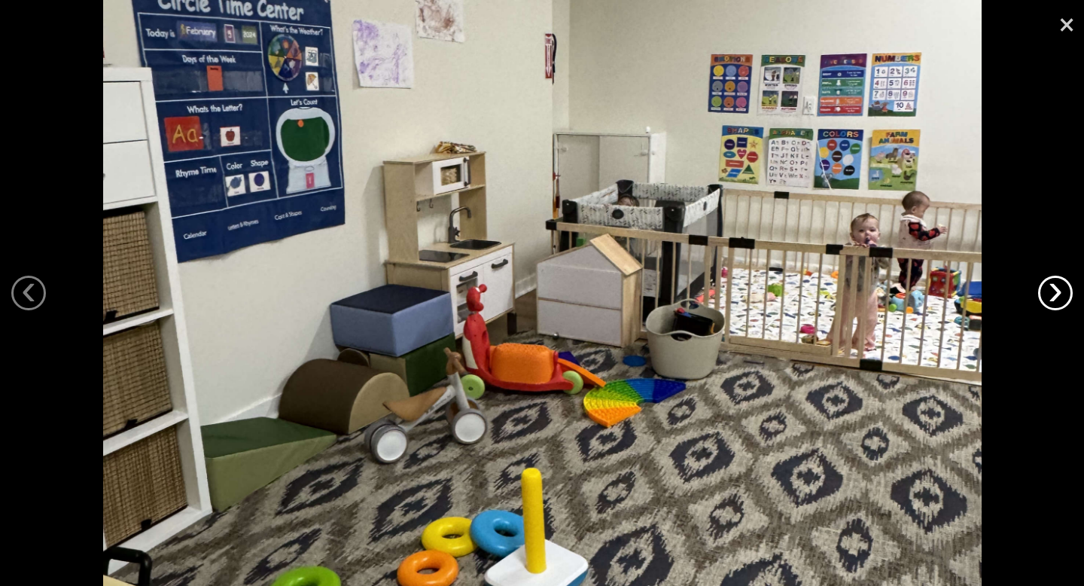
click at [1051, 294] on link "›" at bounding box center [1055, 292] width 35 height 35
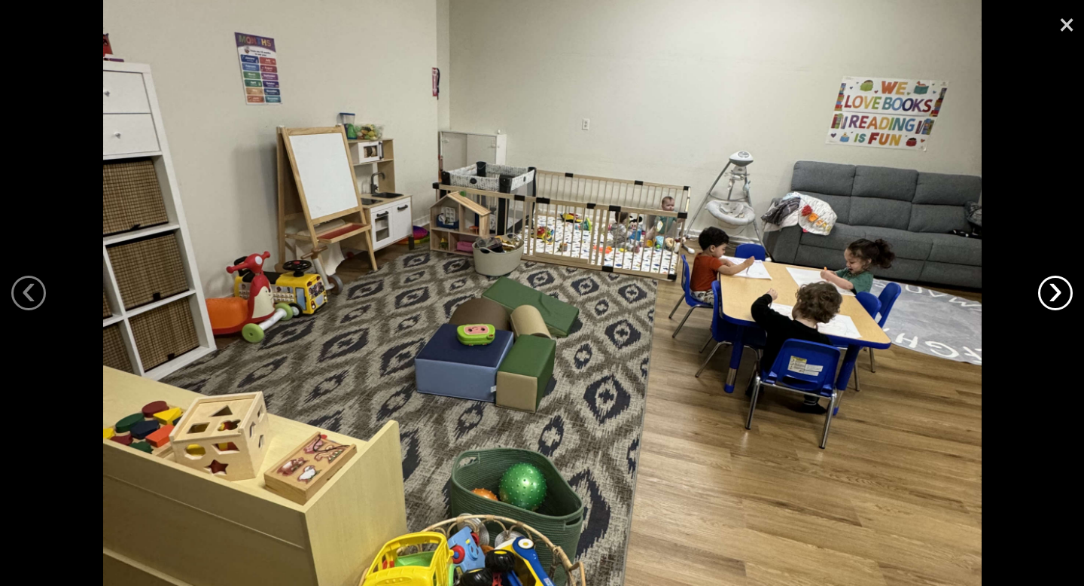
click at [1051, 294] on link "›" at bounding box center [1055, 292] width 35 height 35
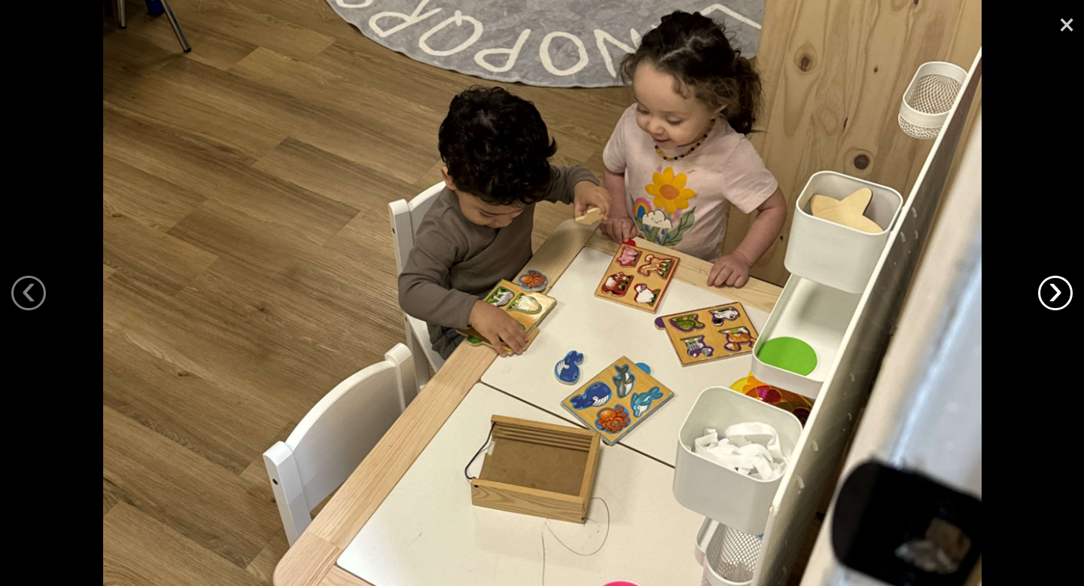
click at [1051, 294] on link "›" at bounding box center [1055, 292] width 35 height 35
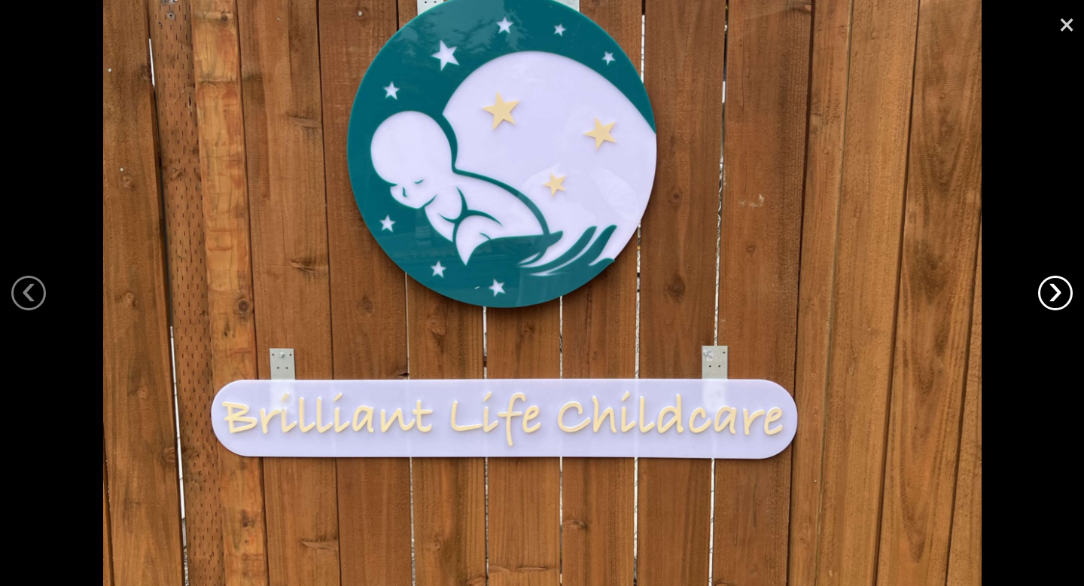
click at [1051, 294] on link "›" at bounding box center [1055, 292] width 35 height 35
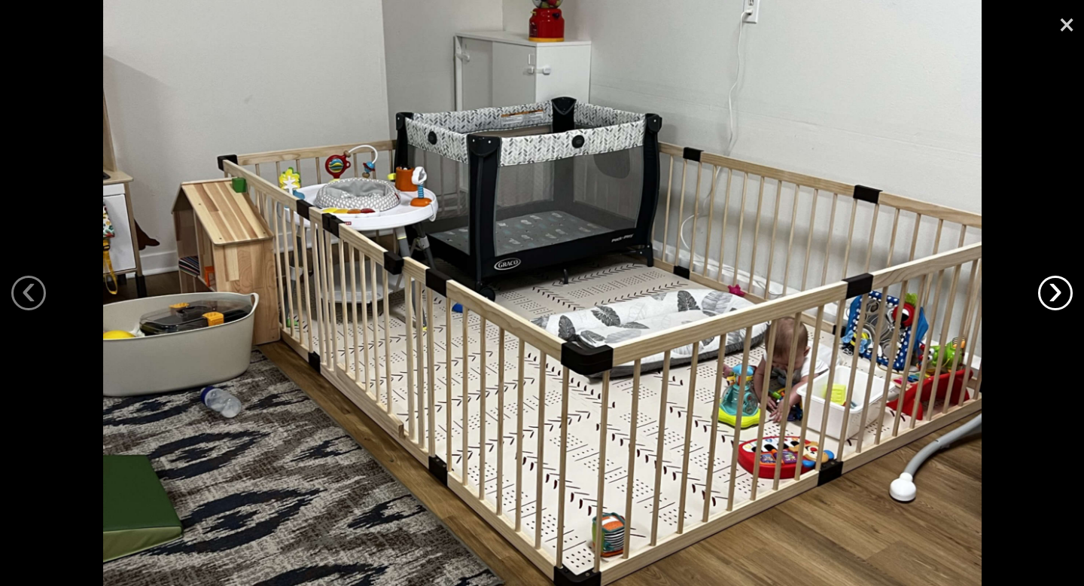
click at [1051, 294] on link "›" at bounding box center [1055, 292] width 35 height 35
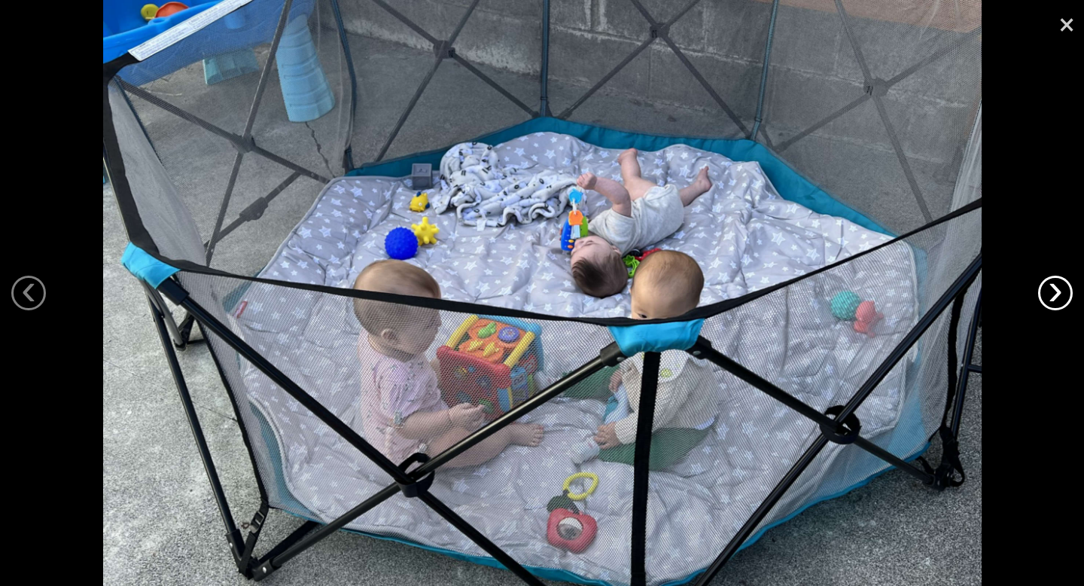
click at [1051, 294] on link "›" at bounding box center [1055, 292] width 35 height 35
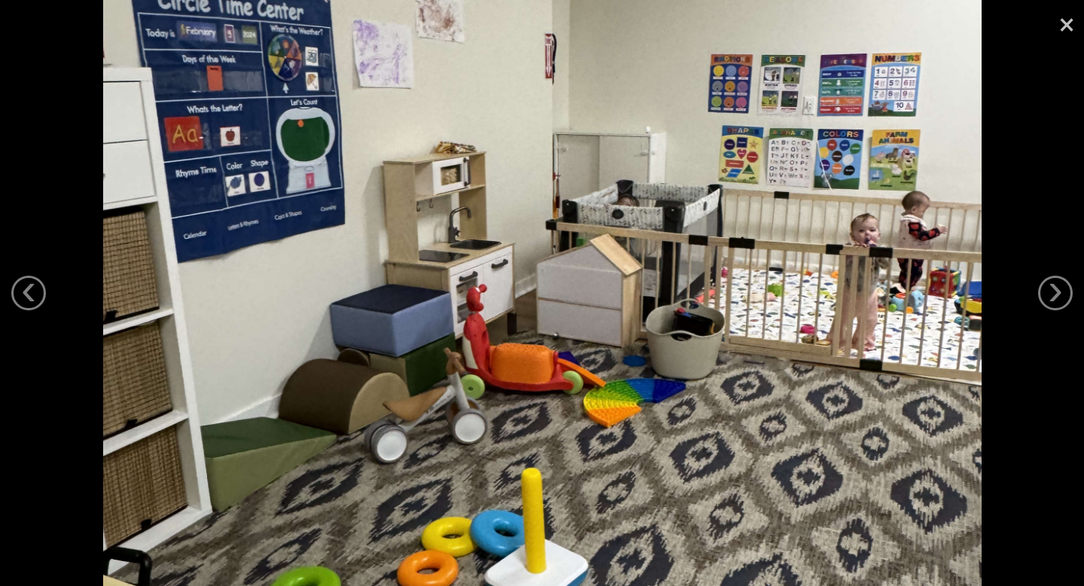
click at [1065, 32] on link "×" at bounding box center [1066, 22] width 35 height 45
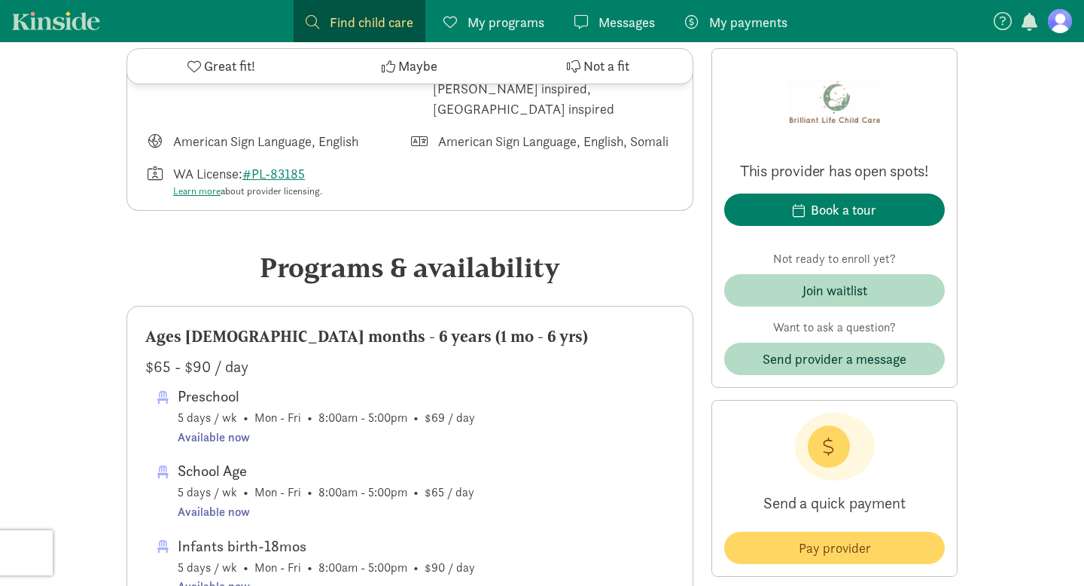
scroll to position [611, 0]
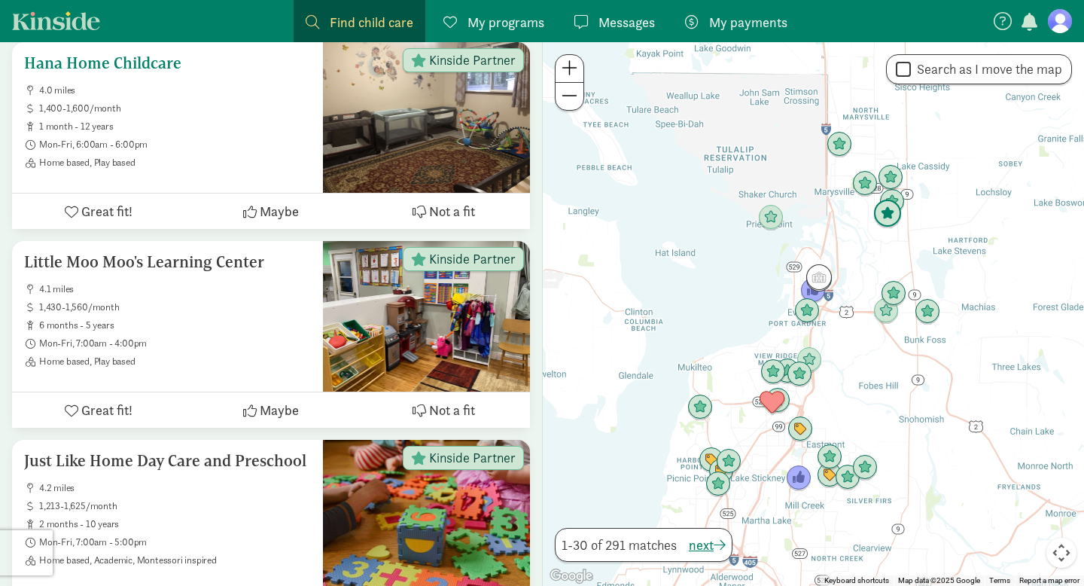
scroll to position [3635, 0]
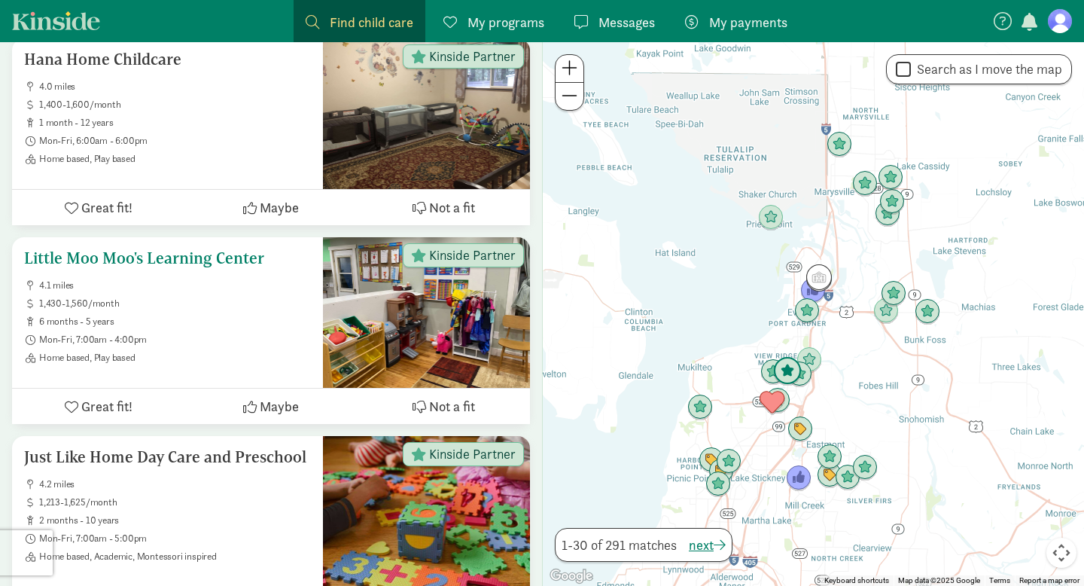
click at [178, 249] on h5 "Little Moo Moo's Learning Center" at bounding box center [167, 258] width 287 height 18
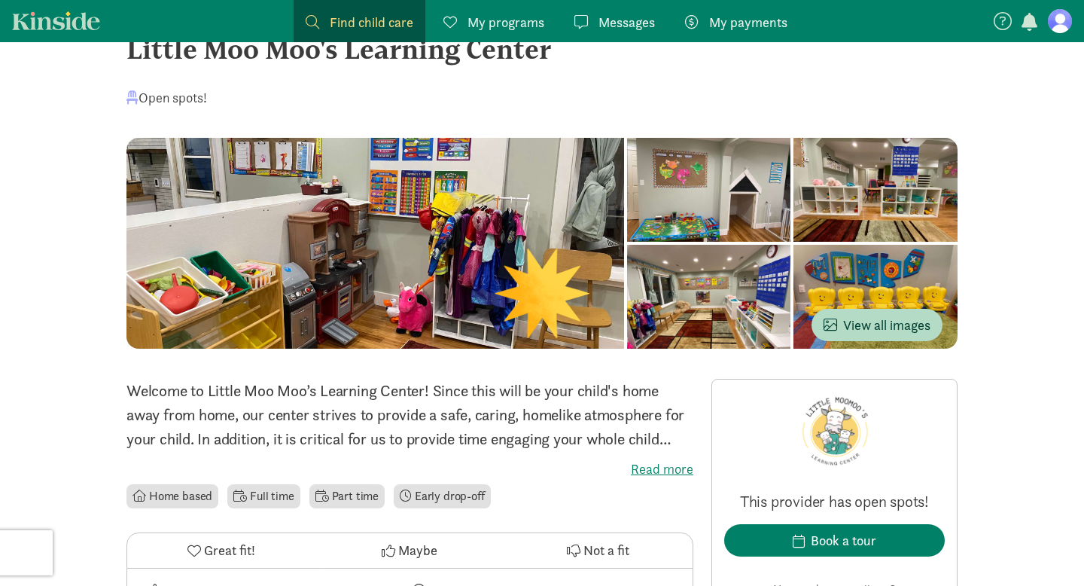
scroll to position [53, 0]
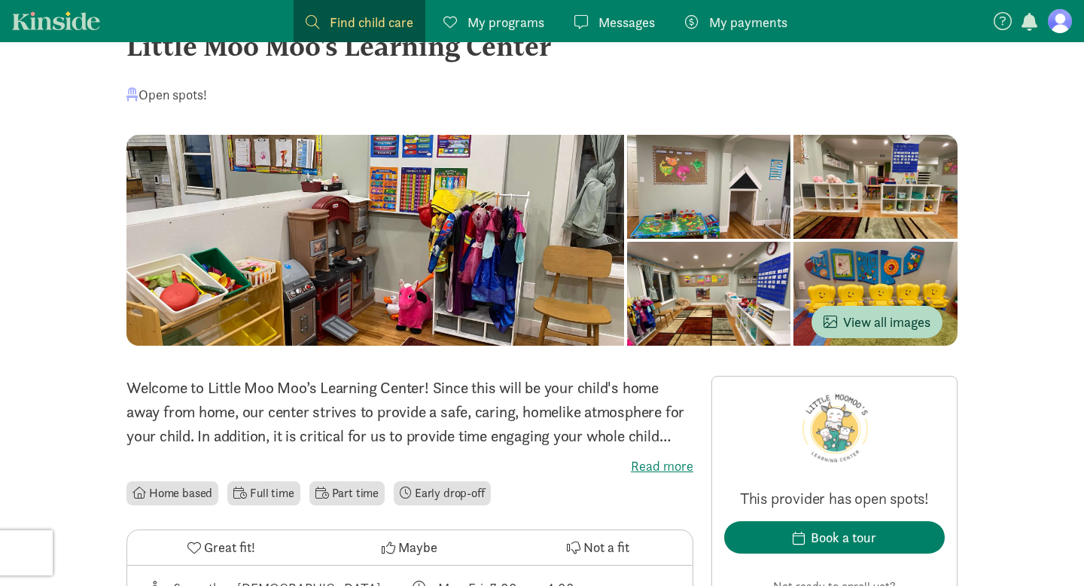
click at [665, 465] on label "Read more" at bounding box center [409, 466] width 567 height 18
click at [0, 0] on input "Read more" at bounding box center [0, 0] width 0 height 0
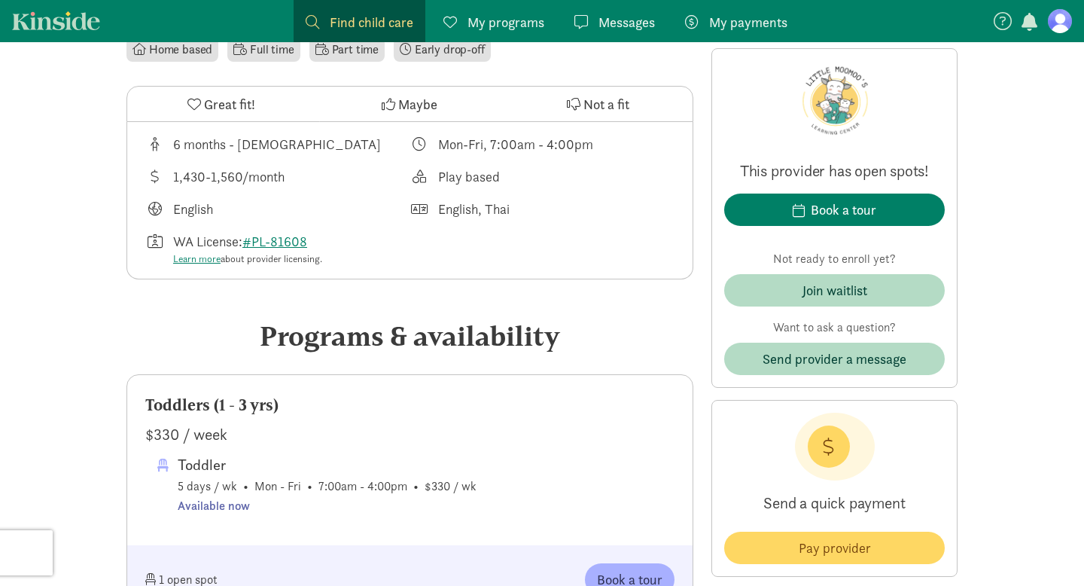
scroll to position [500, 0]
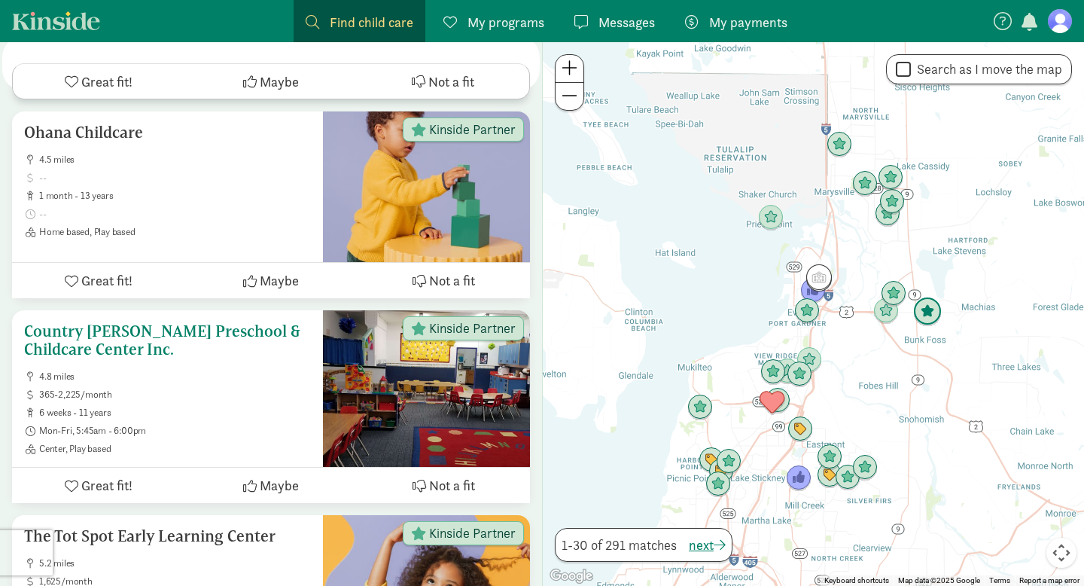
scroll to position [4559, 0]
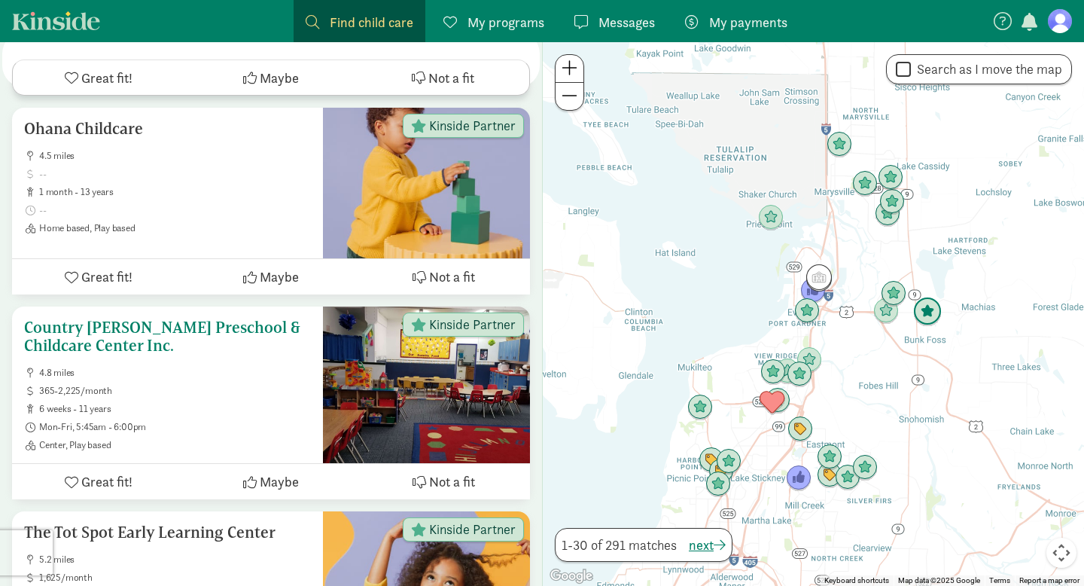
click div "Country [PERSON_NAME] Preschool & Childcare Center Inc. 4.8 miles 365-2,225/mon…"
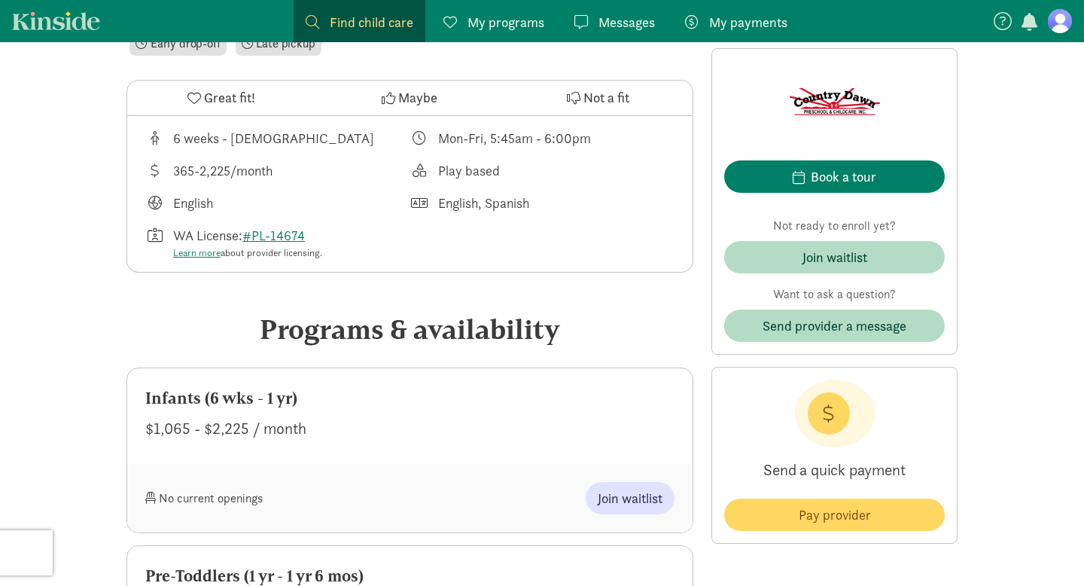
scroll to position [540, 0]
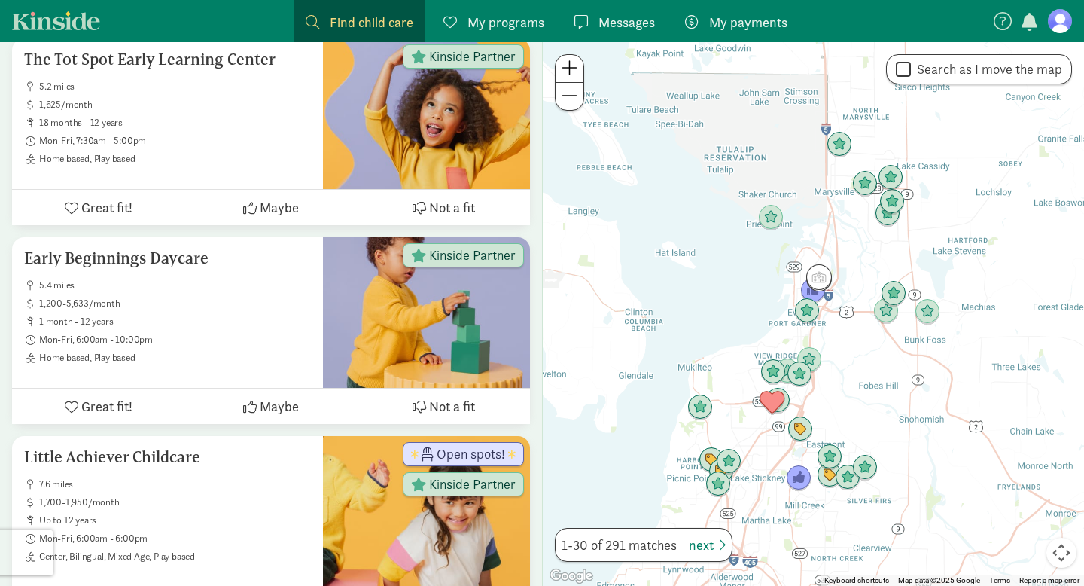
scroll to position [5031, 0]
click at [192, 298] on span "1,200-5,633/month" at bounding box center [175, 304] width 272 height 12
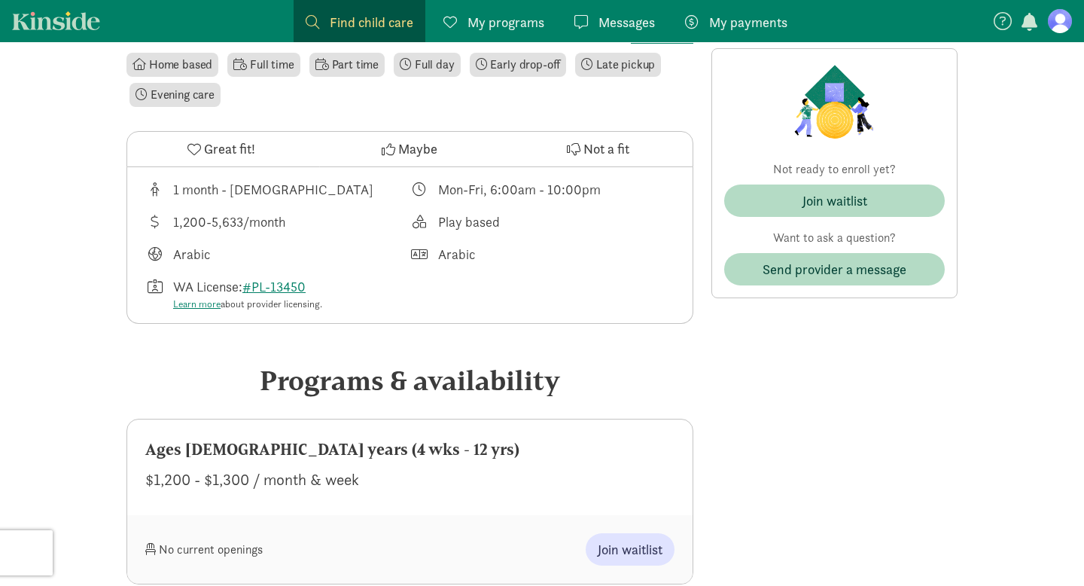
scroll to position [439, 0]
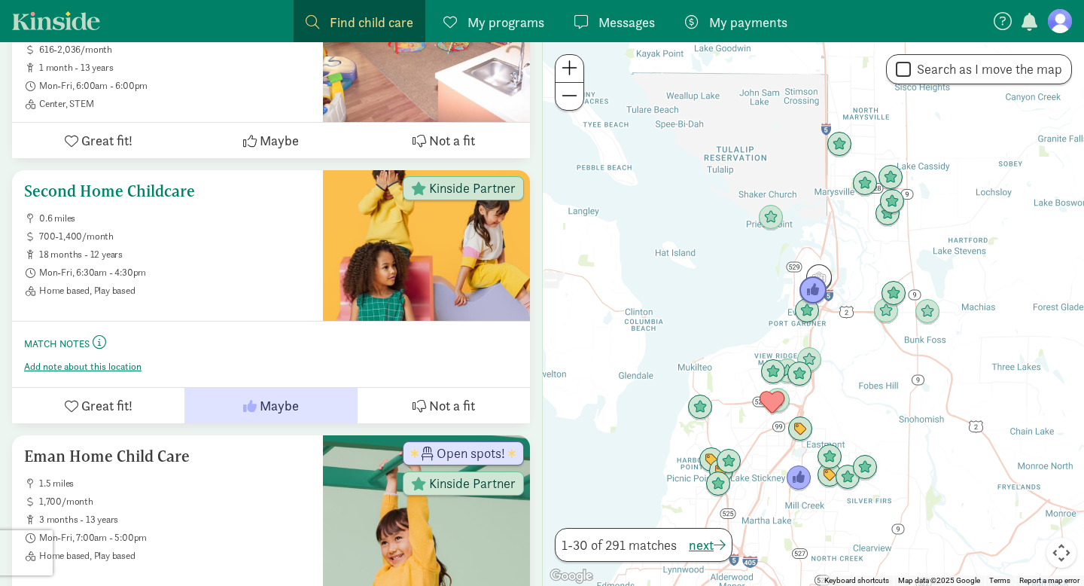
scroll to position [2243, 0]
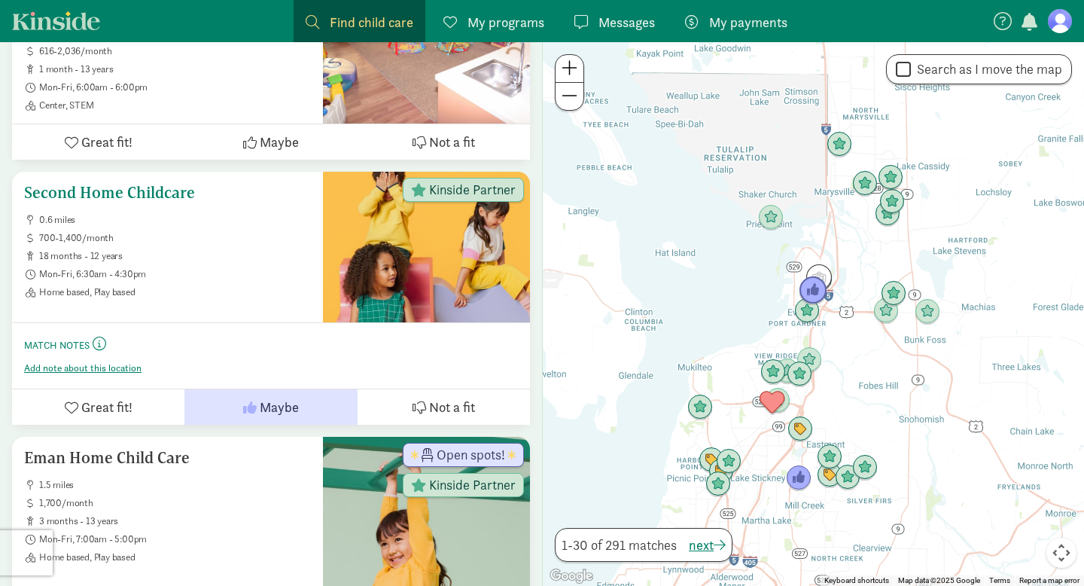
click at [227, 184] on h5 "Second Home Childcare" at bounding box center [167, 193] width 287 height 18
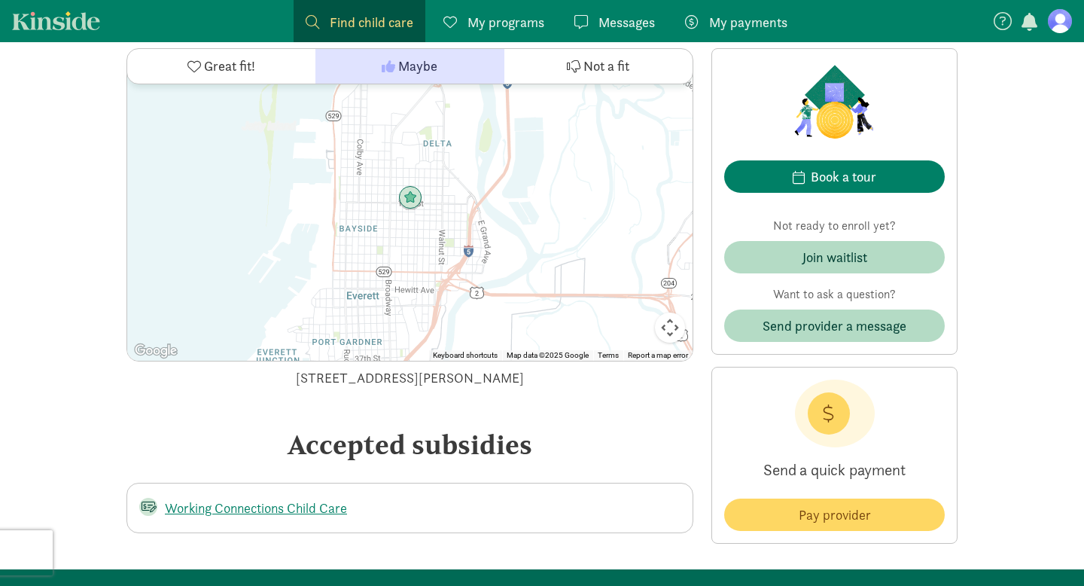
scroll to position [1993, 0]
